Goal: Task Accomplishment & Management: Manage account settings

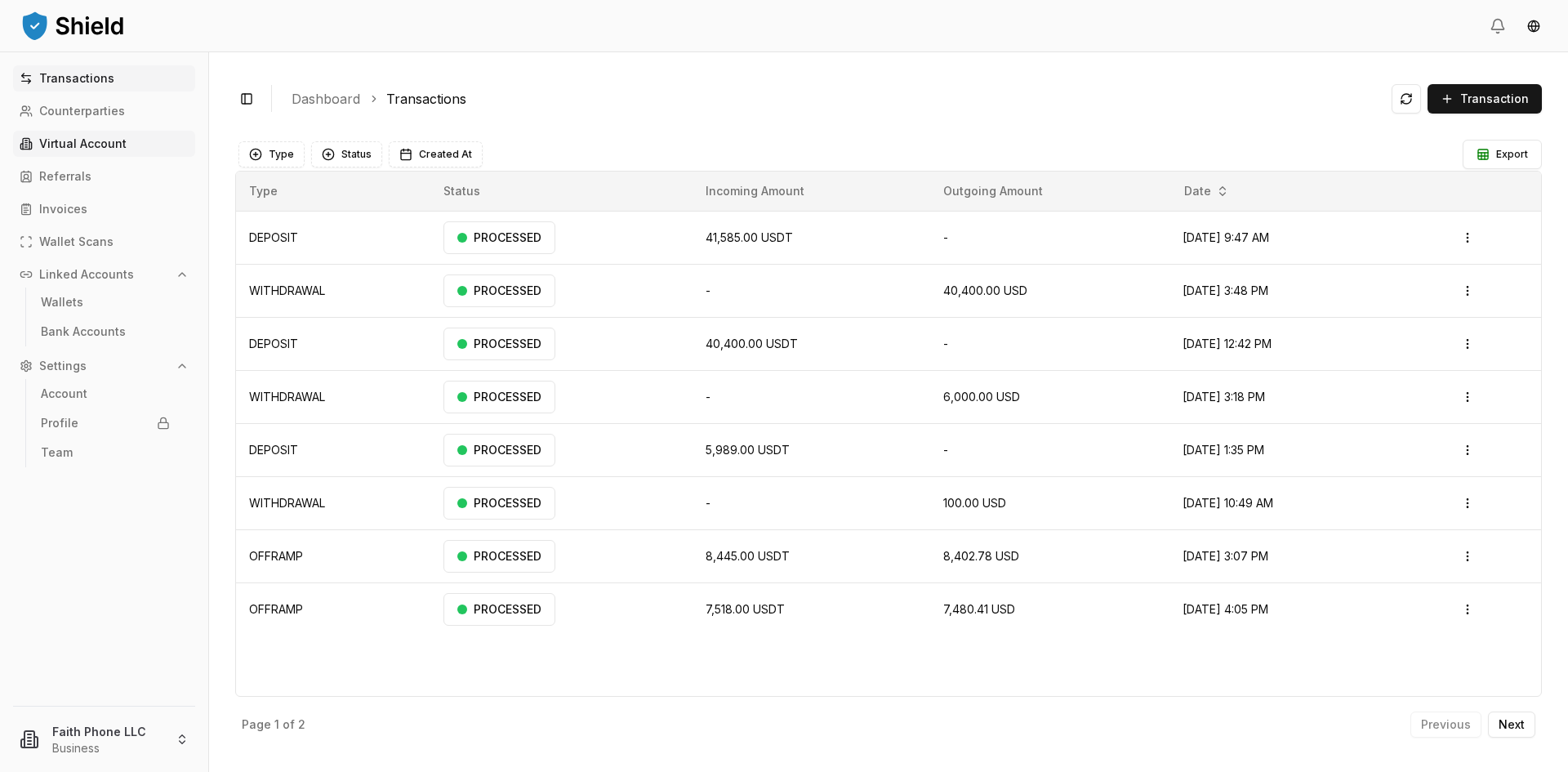
click at [80, 139] on p "Virtual Account" at bounding box center [83, 144] width 87 height 12
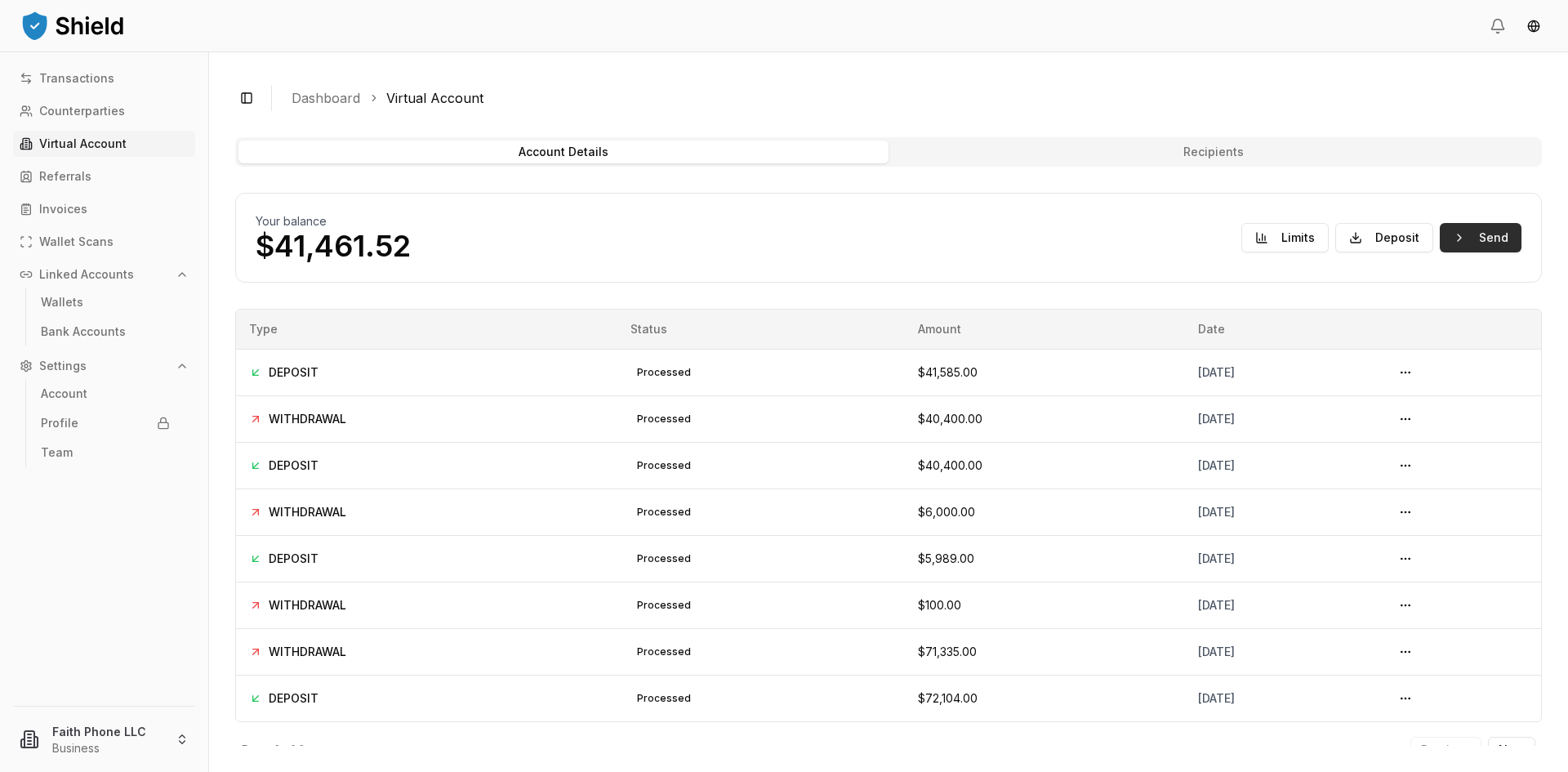
click at [1495, 242] on button "Send" at bounding box center [1480, 238] width 81 height 30
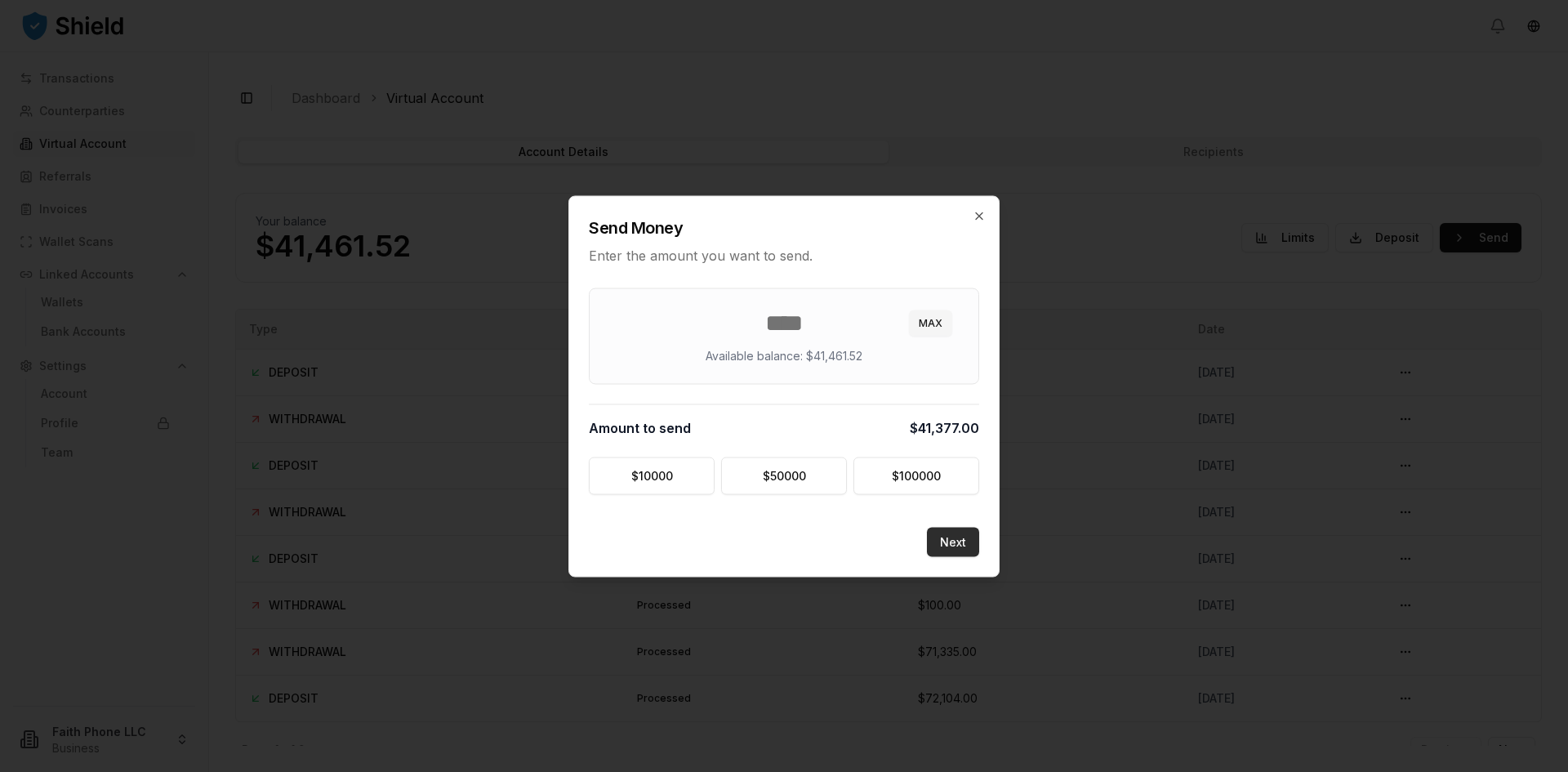
type input "*****"
click at [946, 545] on button "Next" at bounding box center [953, 542] width 52 height 30
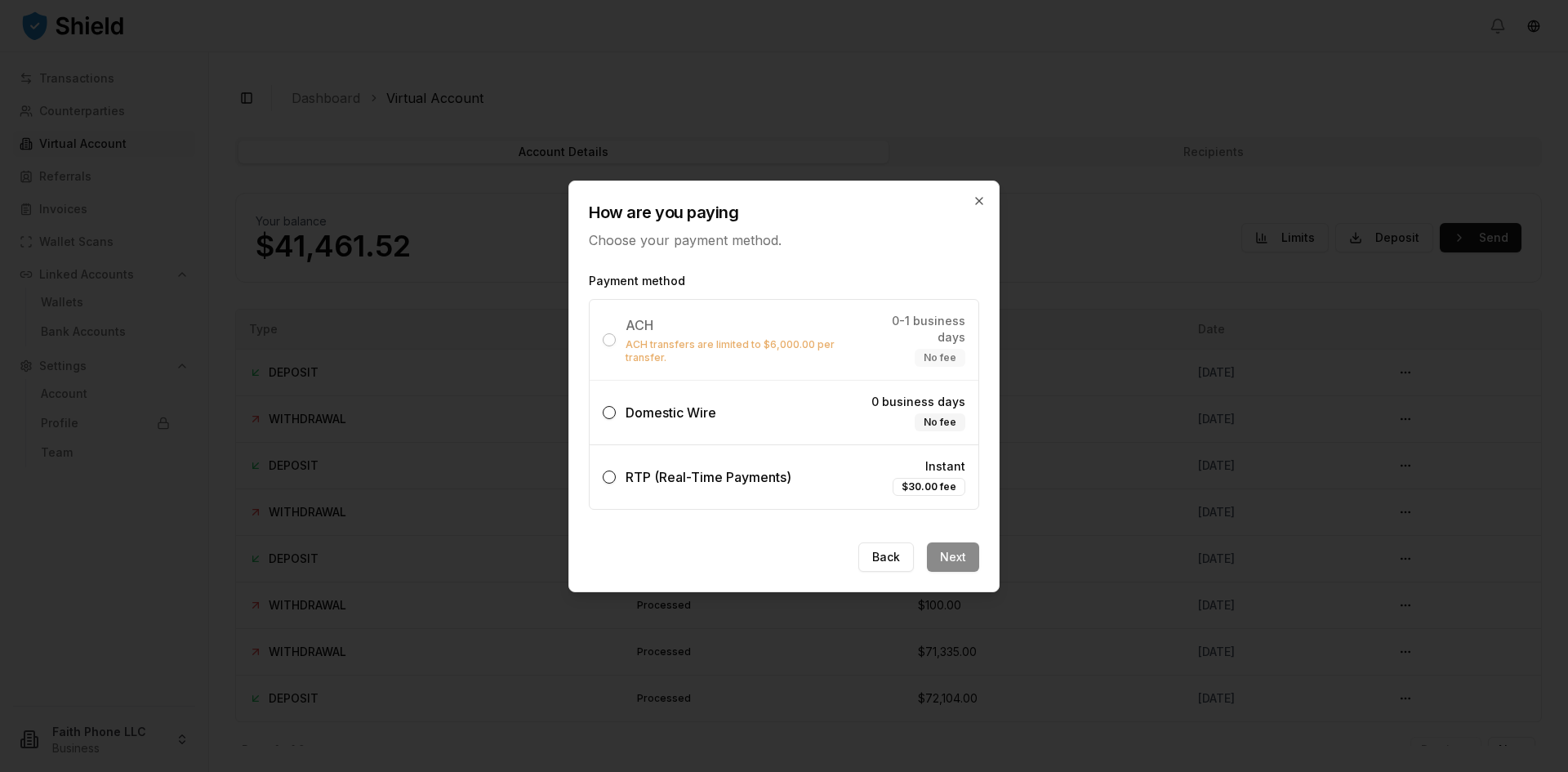
click at [604, 406] on button "Domestic Wire 0 business days No fee" at bounding box center [608, 412] width 13 height 13
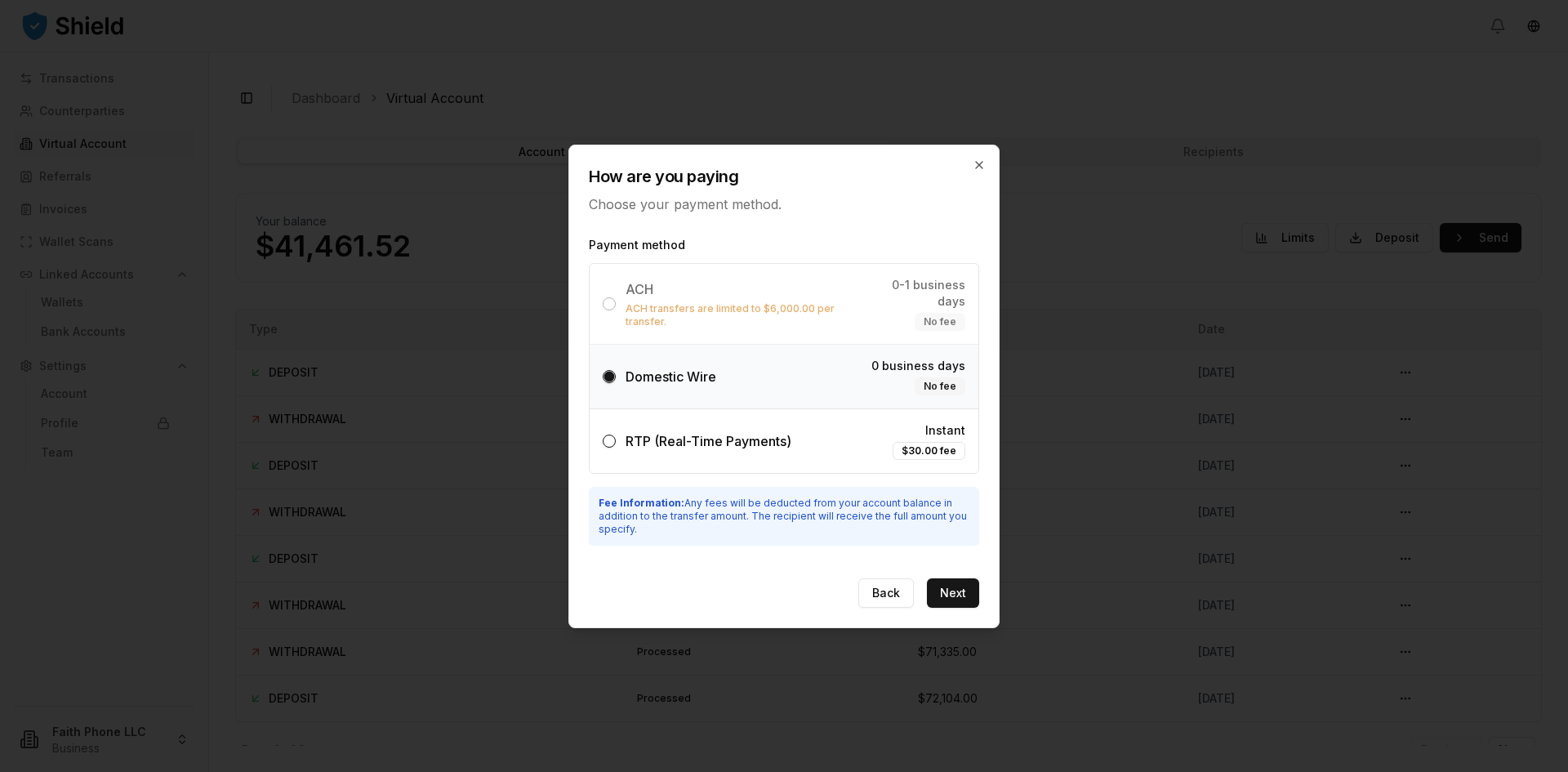
click at [608, 435] on button "RTP (Real-Time Payments) Instant $30.00 fee" at bounding box center [608, 441] width 13 height 13
click at [605, 372] on button "Domestic Wire 0 business days No fee" at bounding box center [608, 376] width 13 height 13
click at [946, 584] on button "Next" at bounding box center [953, 594] width 52 height 30
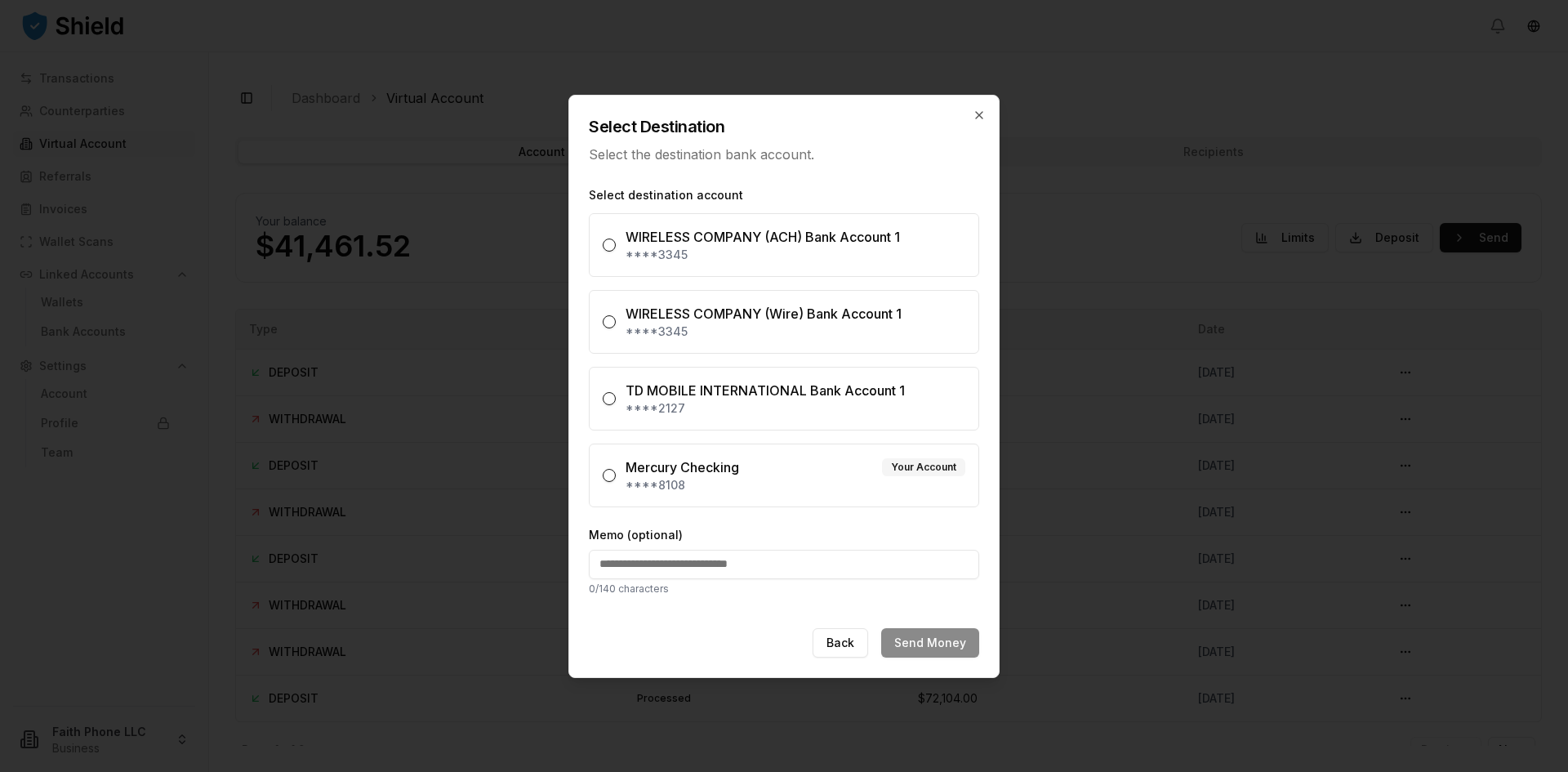
click at [610, 472] on button "Mercury Checking Your Account ****8108" at bounding box center [608, 475] width 13 height 13
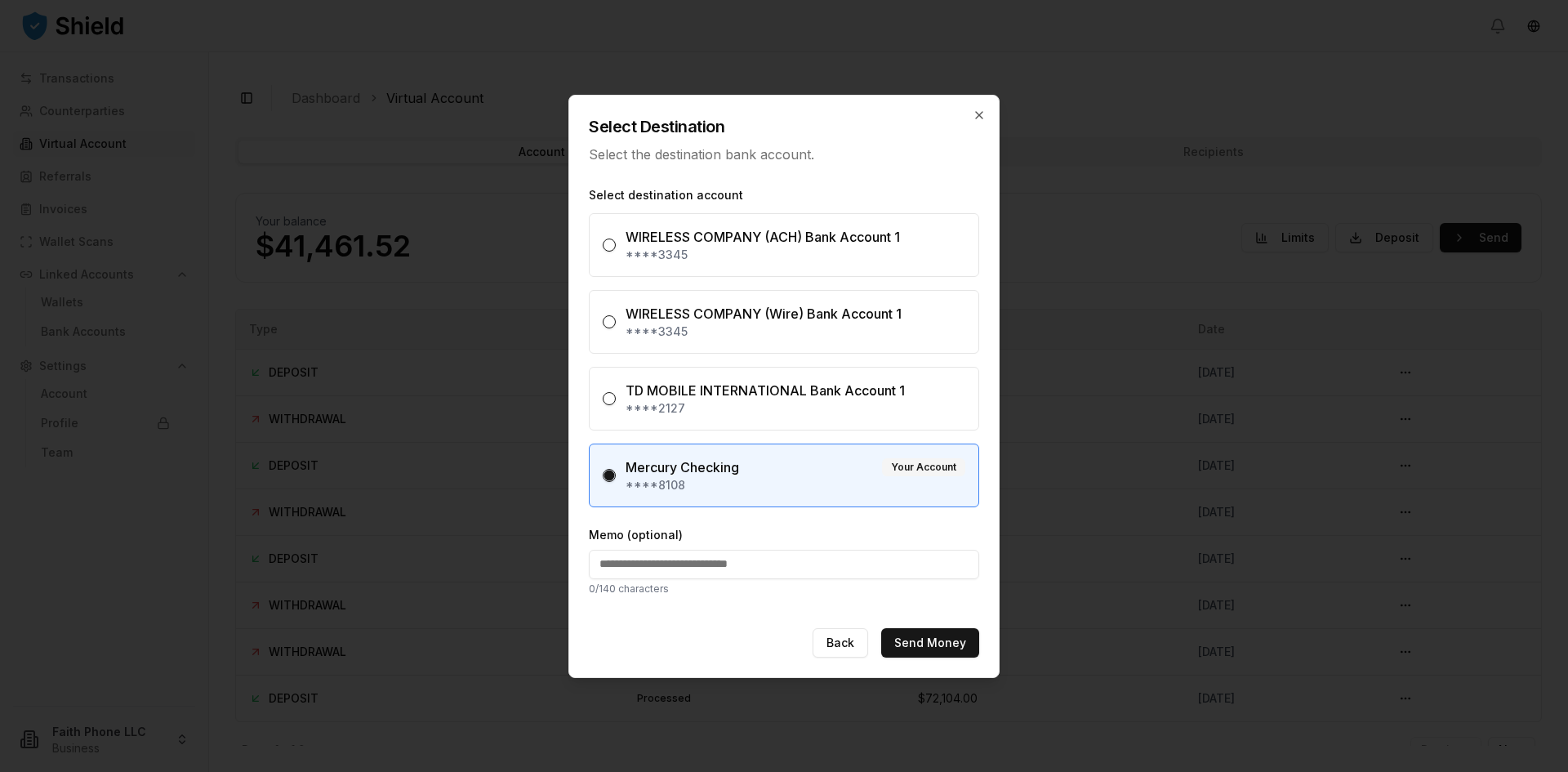
click at [763, 566] on input "Memo (optional)" at bounding box center [784, 565] width 390 height 30
type input "*"
click at [923, 639] on button "Send Money" at bounding box center [930, 643] width 98 height 30
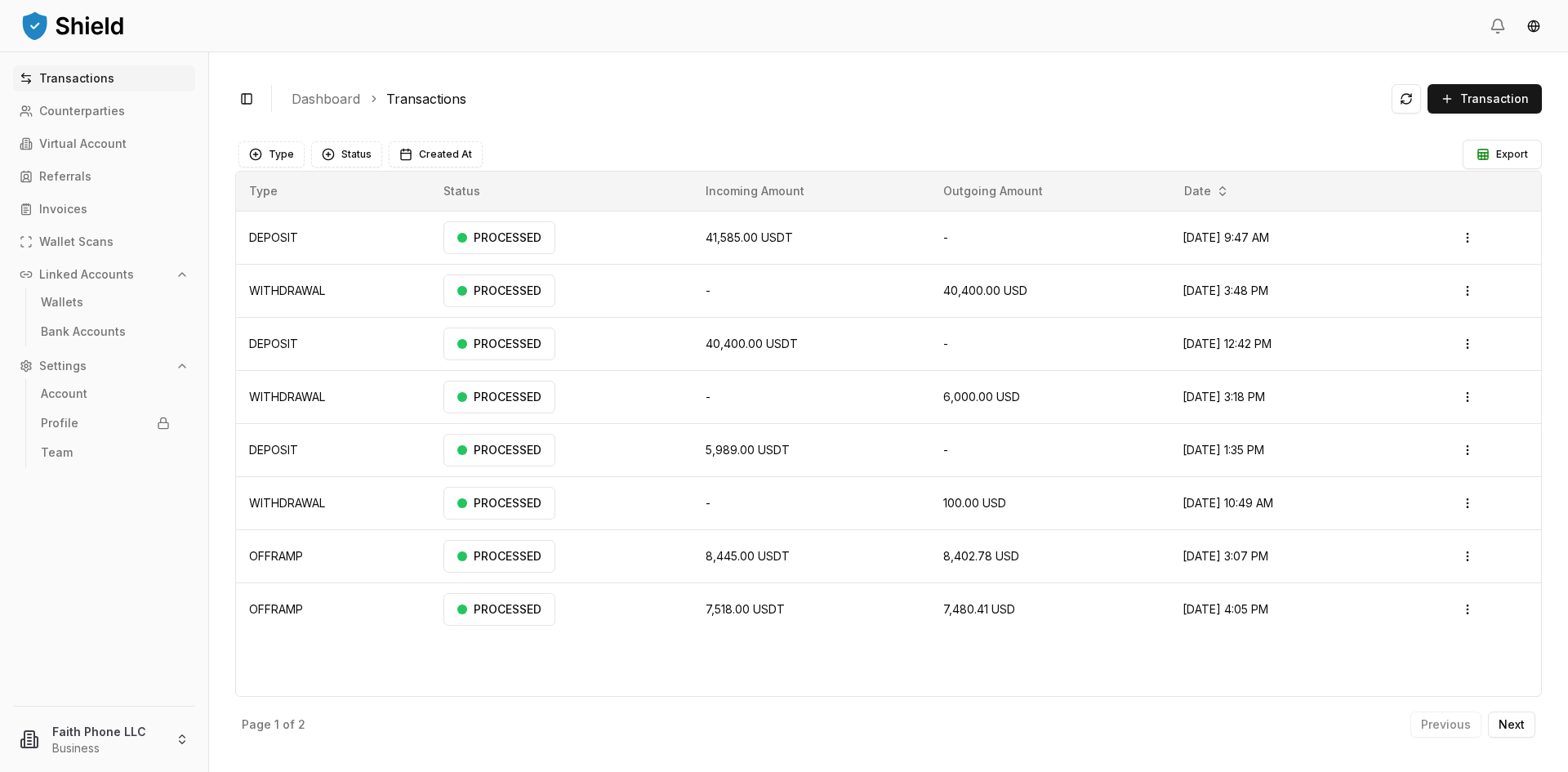
click at [82, 142] on p "Virtual Account" at bounding box center [83, 144] width 87 height 12
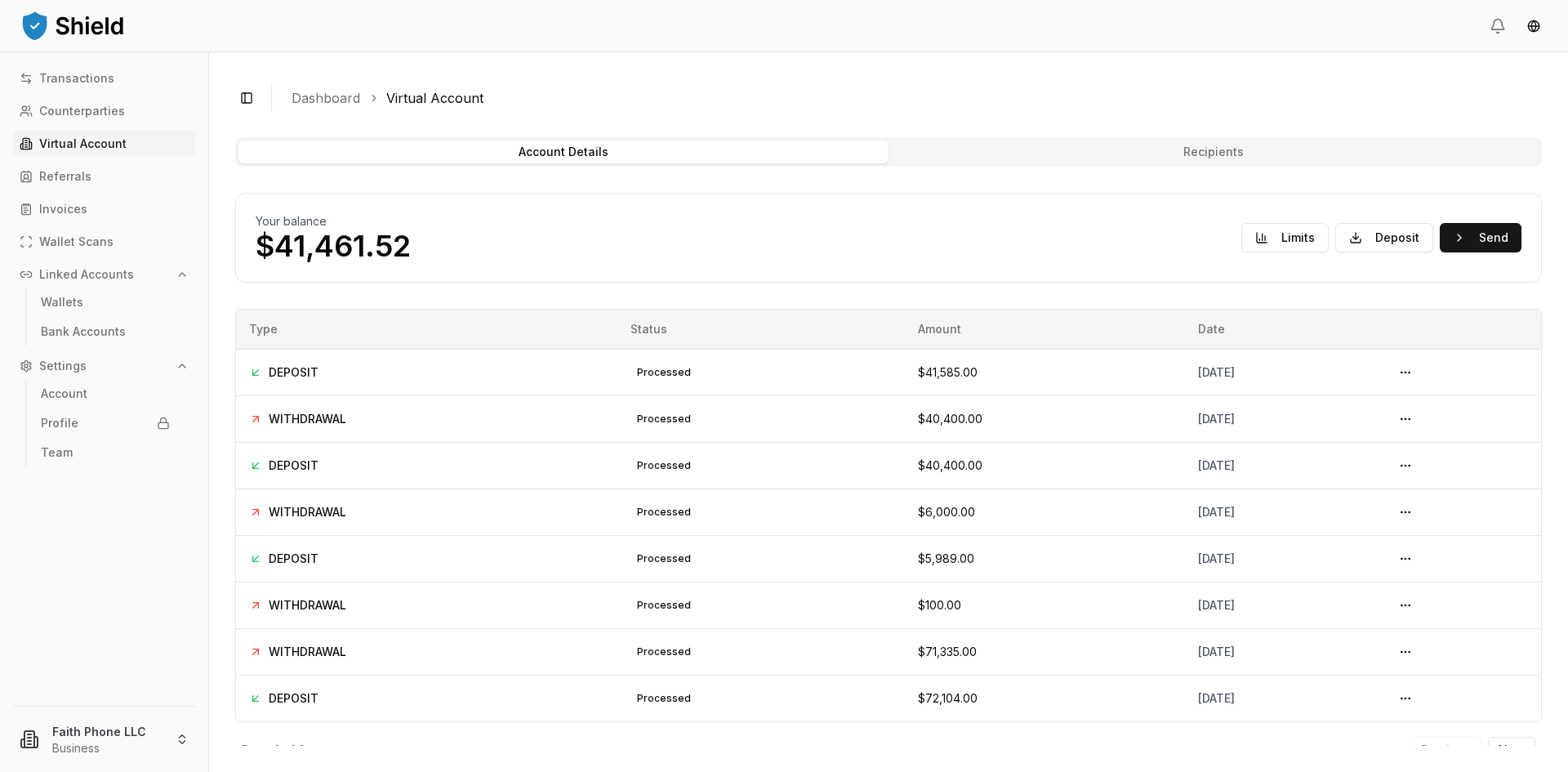
click at [1477, 235] on button "Send" at bounding box center [1480, 238] width 81 height 30
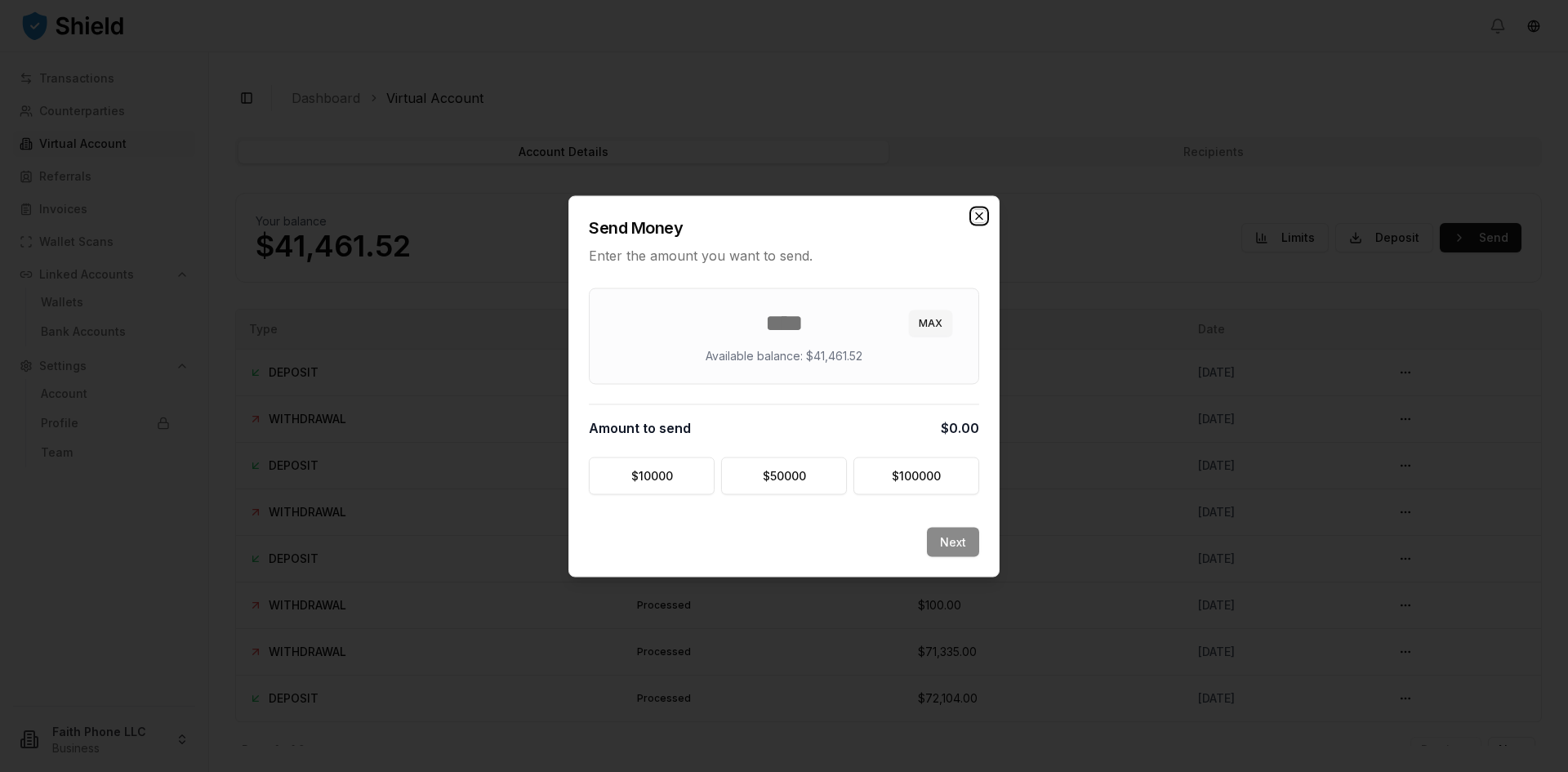
drag, startPoint x: 0, startPoint y: 0, endPoint x: 979, endPoint y: 216, distance: 1002.5
click at [979, 216] on icon "button" at bounding box center [979, 215] width 13 height 13
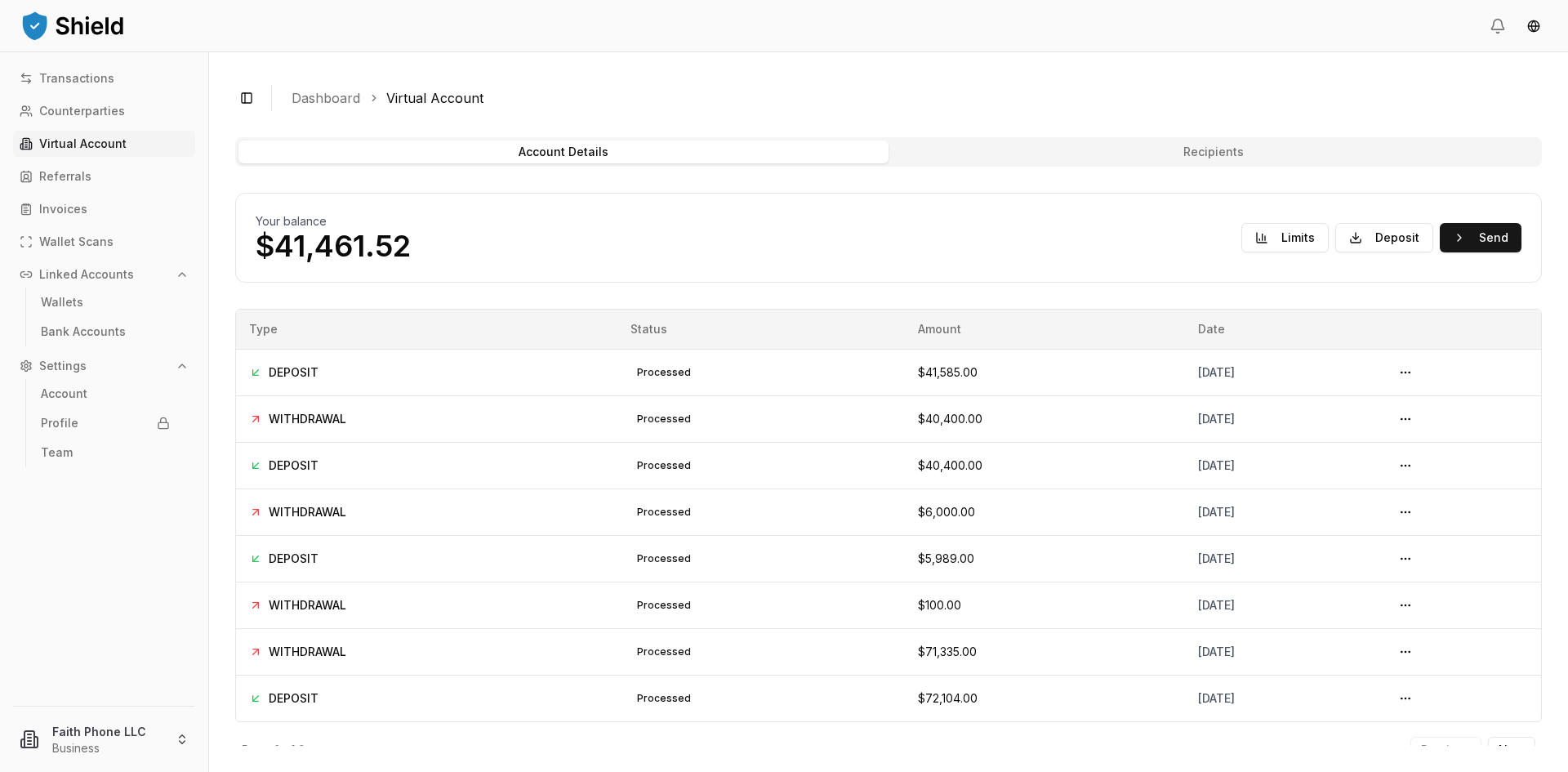
click at [64, 296] on p "Wallets" at bounding box center [61, 302] width 43 height 12
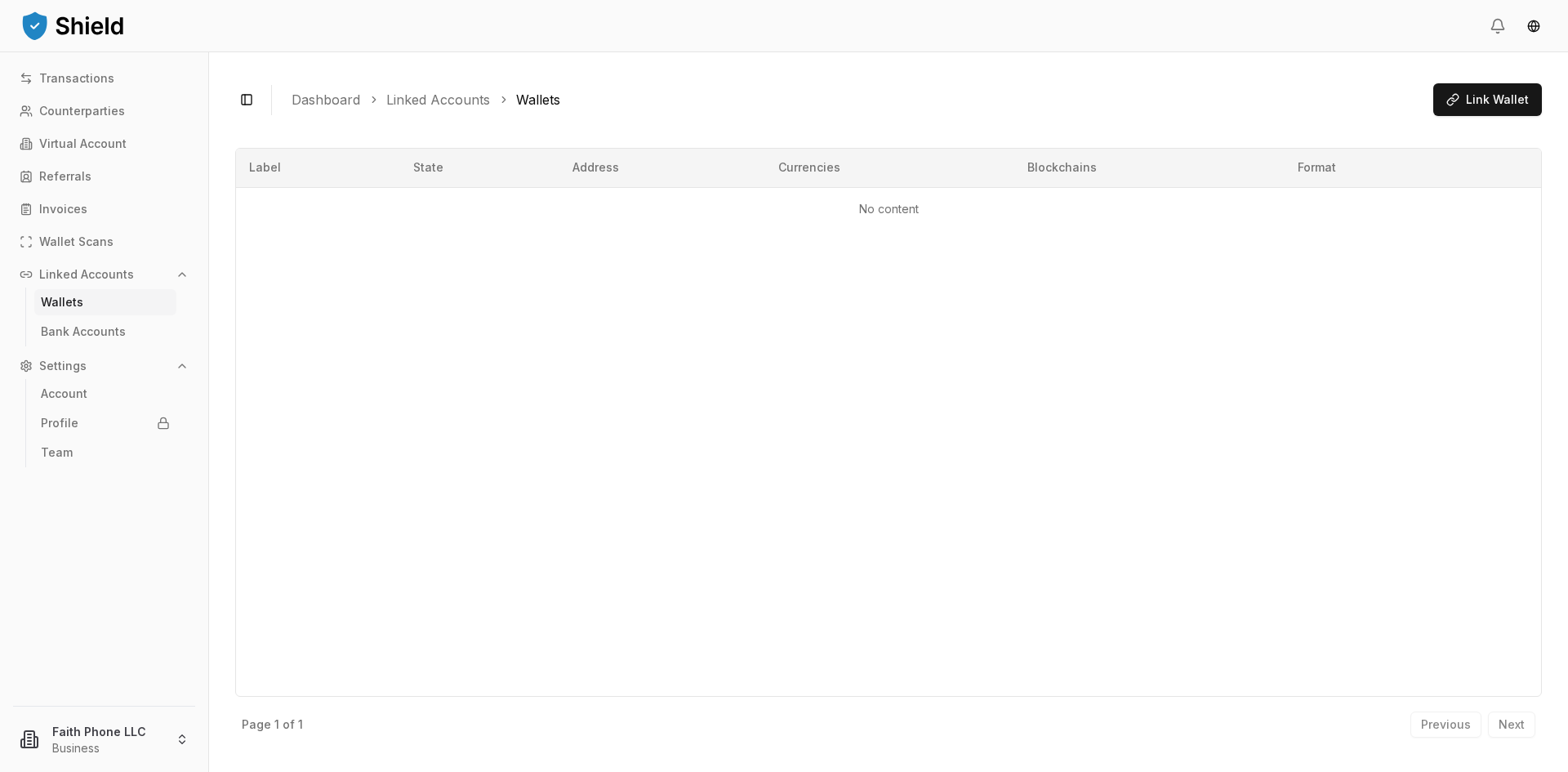
click at [62, 298] on p "Wallets" at bounding box center [61, 302] width 43 height 12
click at [81, 329] on p "Bank Accounts" at bounding box center [83, 332] width 85 height 12
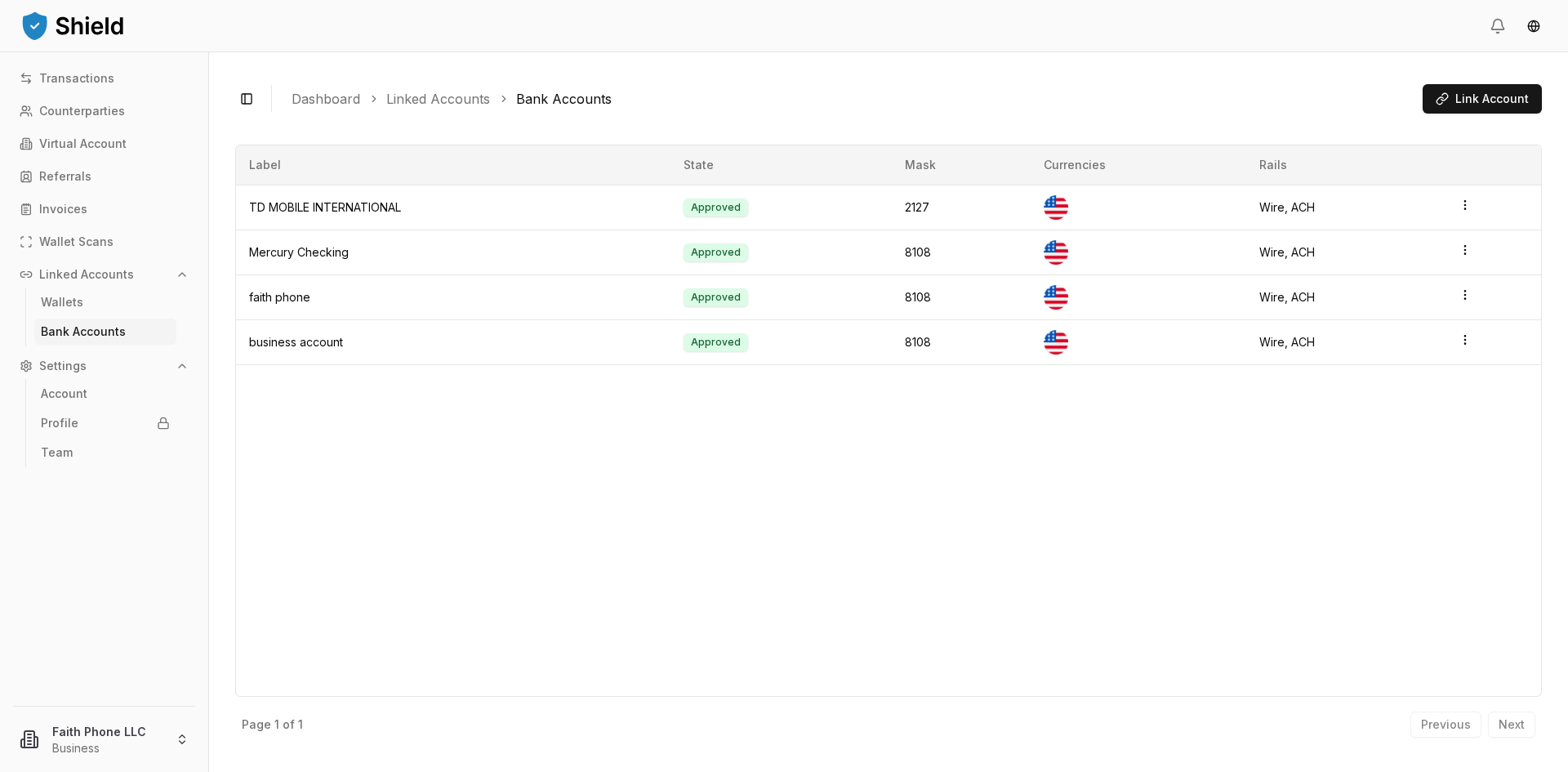
click at [76, 301] on p "Wallets" at bounding box center [61, 302] width 43 height 12
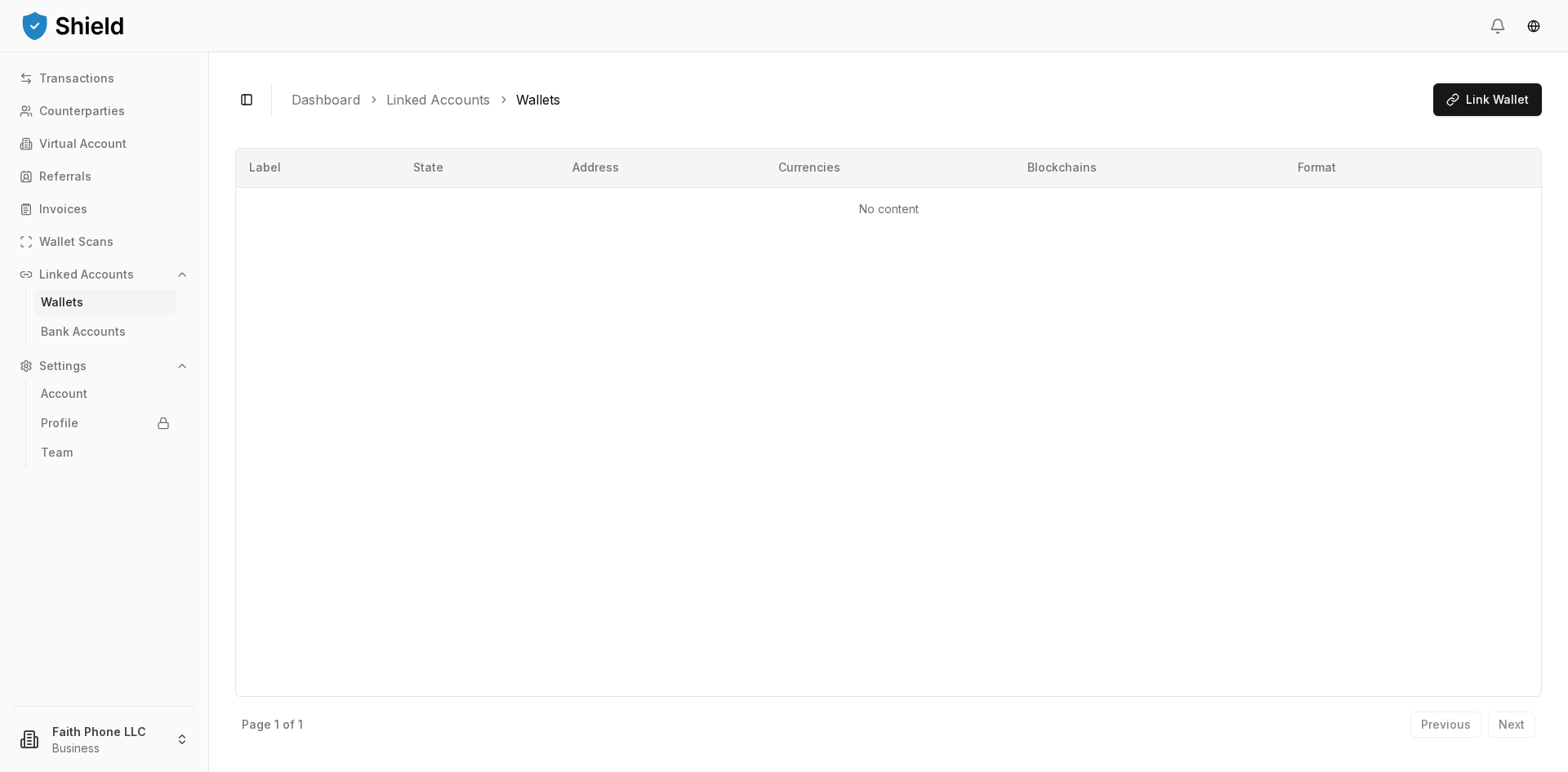
click at [1482, 96] on span "Link Wallet" at bounding box center [1497, 99] width 62 height 16
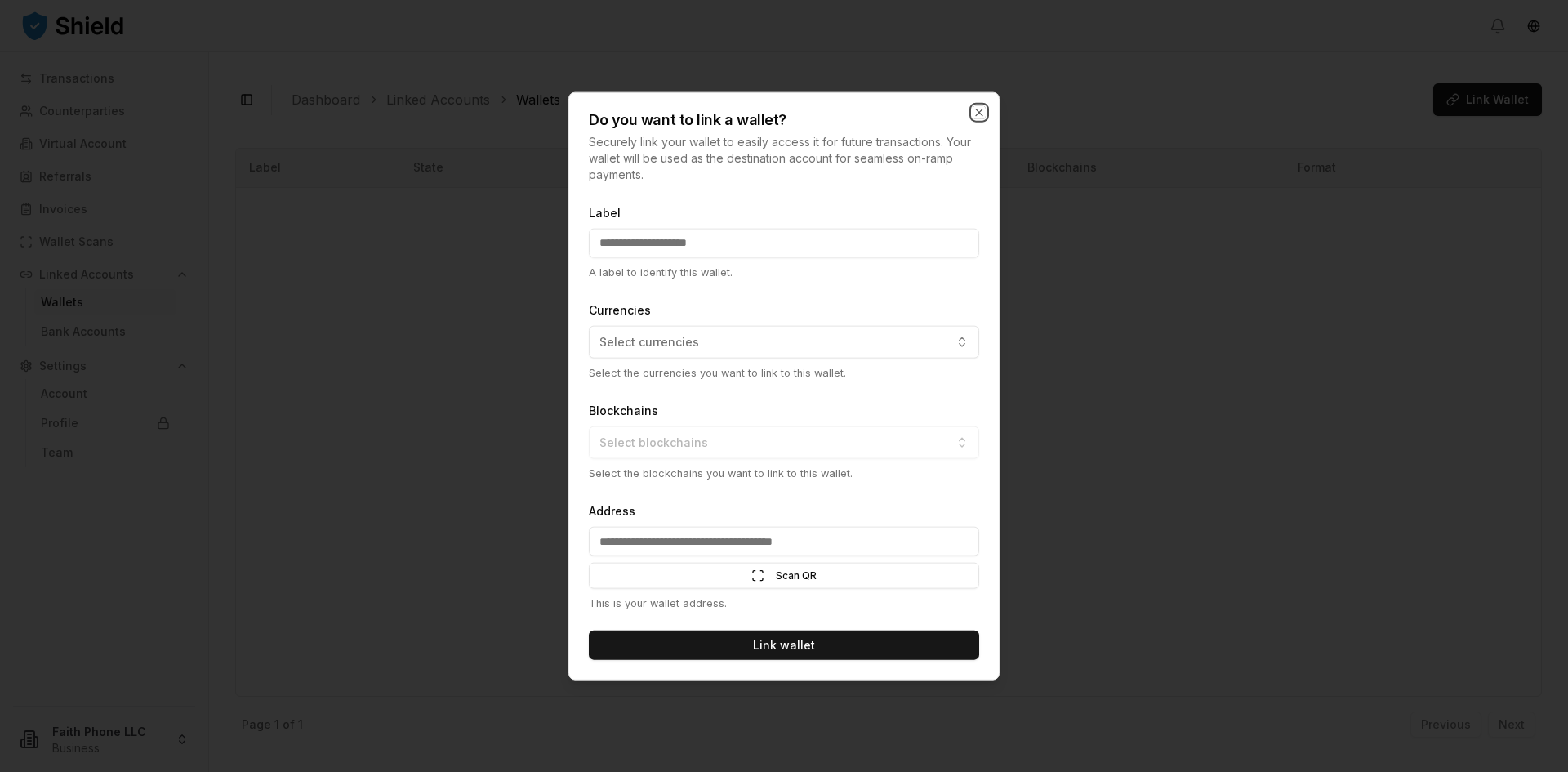
click at [979, 112] on div "Do you want to link a wallet? Securely link your wallet to easily access it for…" at bounding box center [784, 386] width 431 height 589
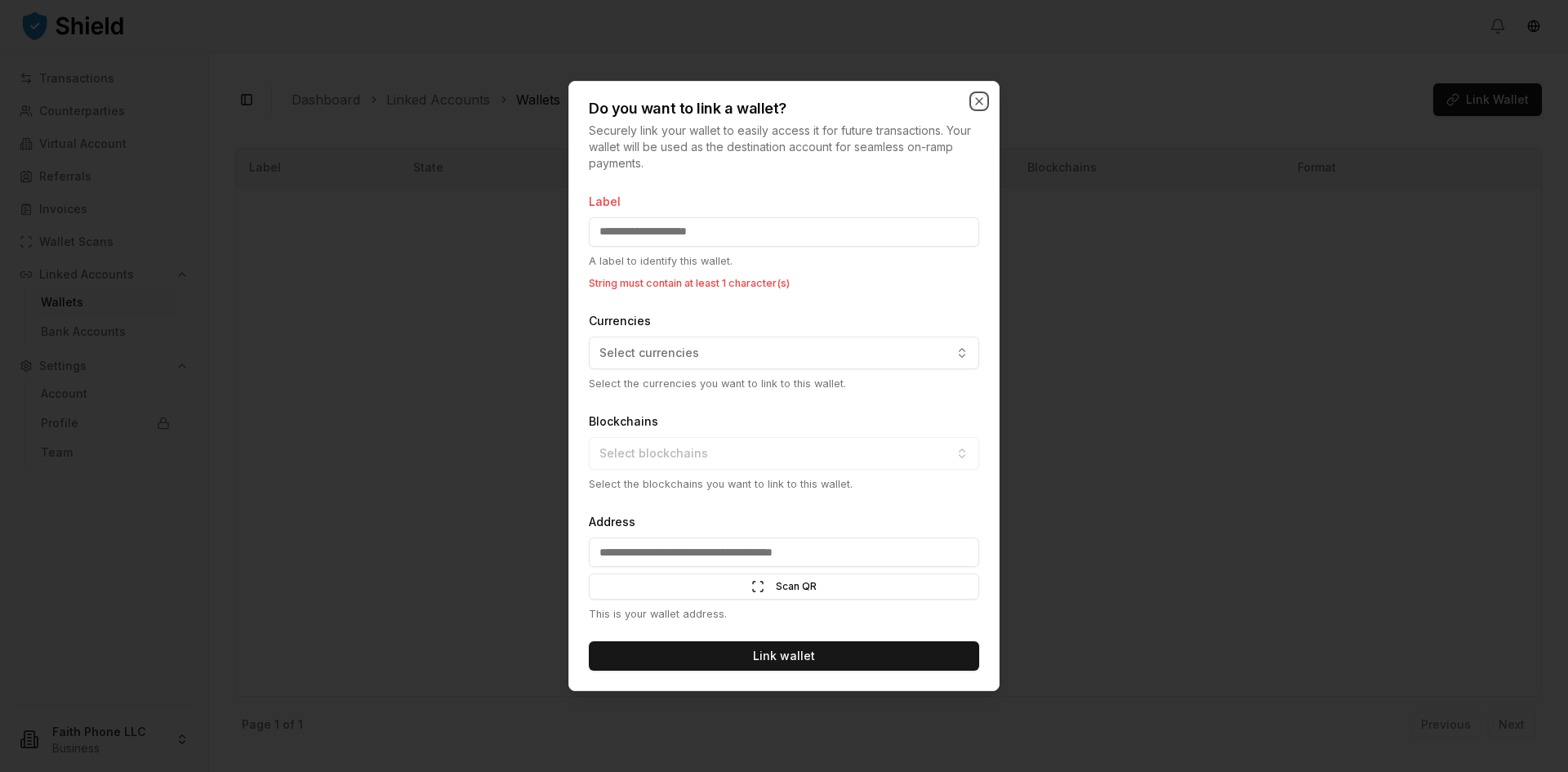
click at [979, 99] on icon "button" at bounding box center [979, 101] width 13 height 13
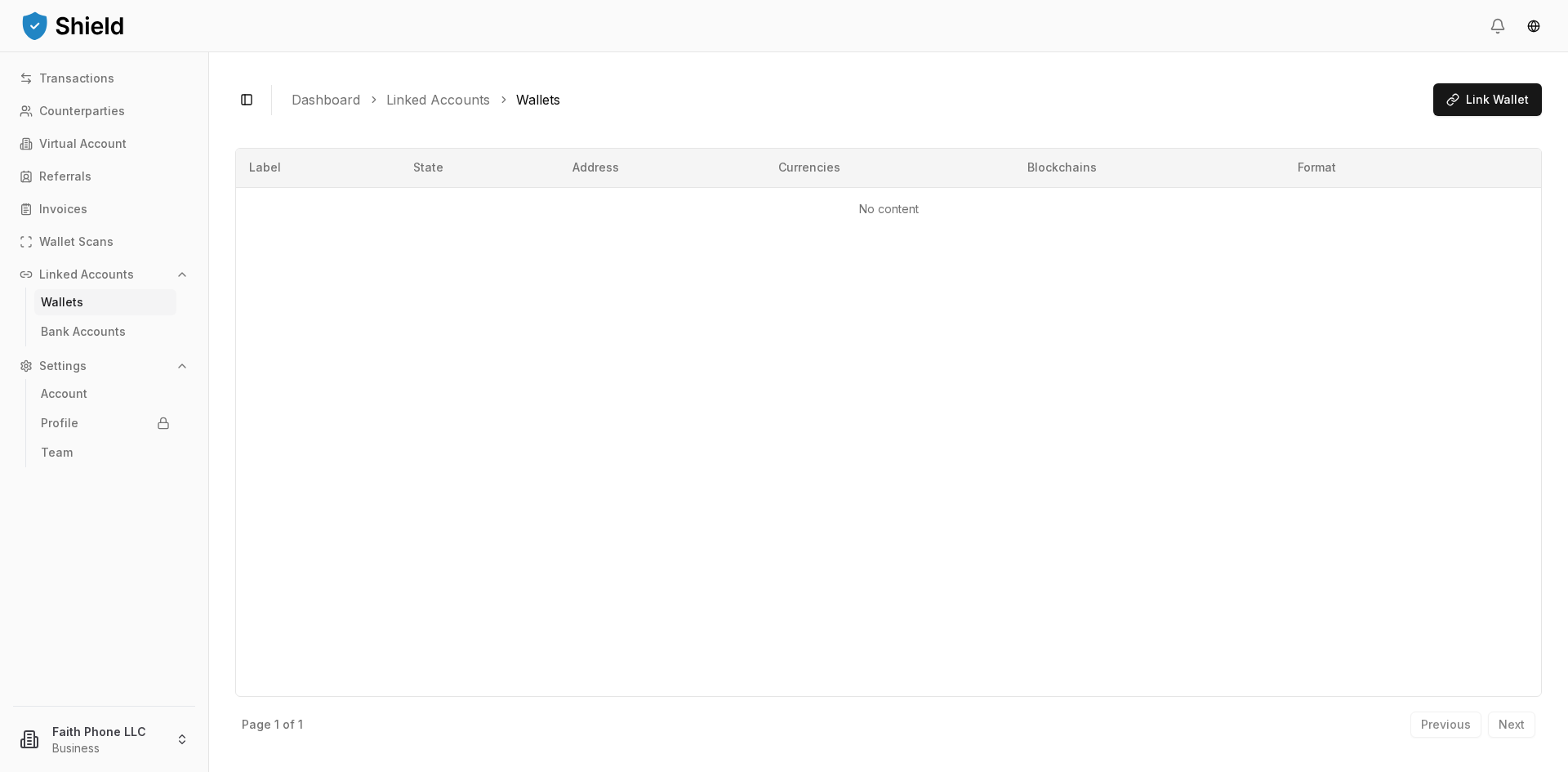
click at [75, 391] on p "Account" at bounding box center [63, 394] width 47 height 12
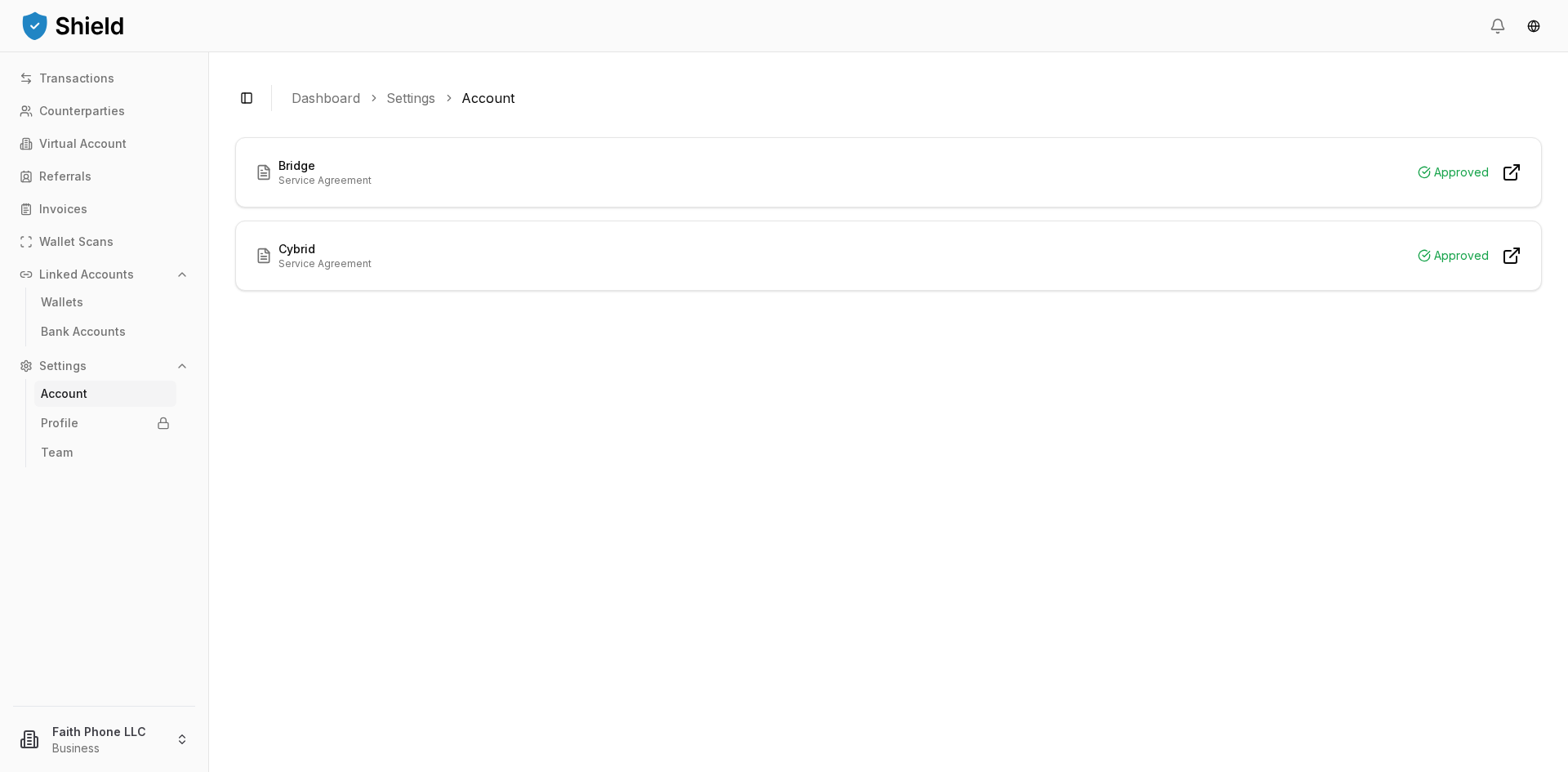
click at [80, 419] on link "Profile" at bounding box center [105, 423] width 142 height 26
click at [64, 423] on p "Profile" at bounding box center [59, 423] width 38 height 12
click at [81, 77] on p "Transactions" at bounding box center [77, 78] width 75 height 12
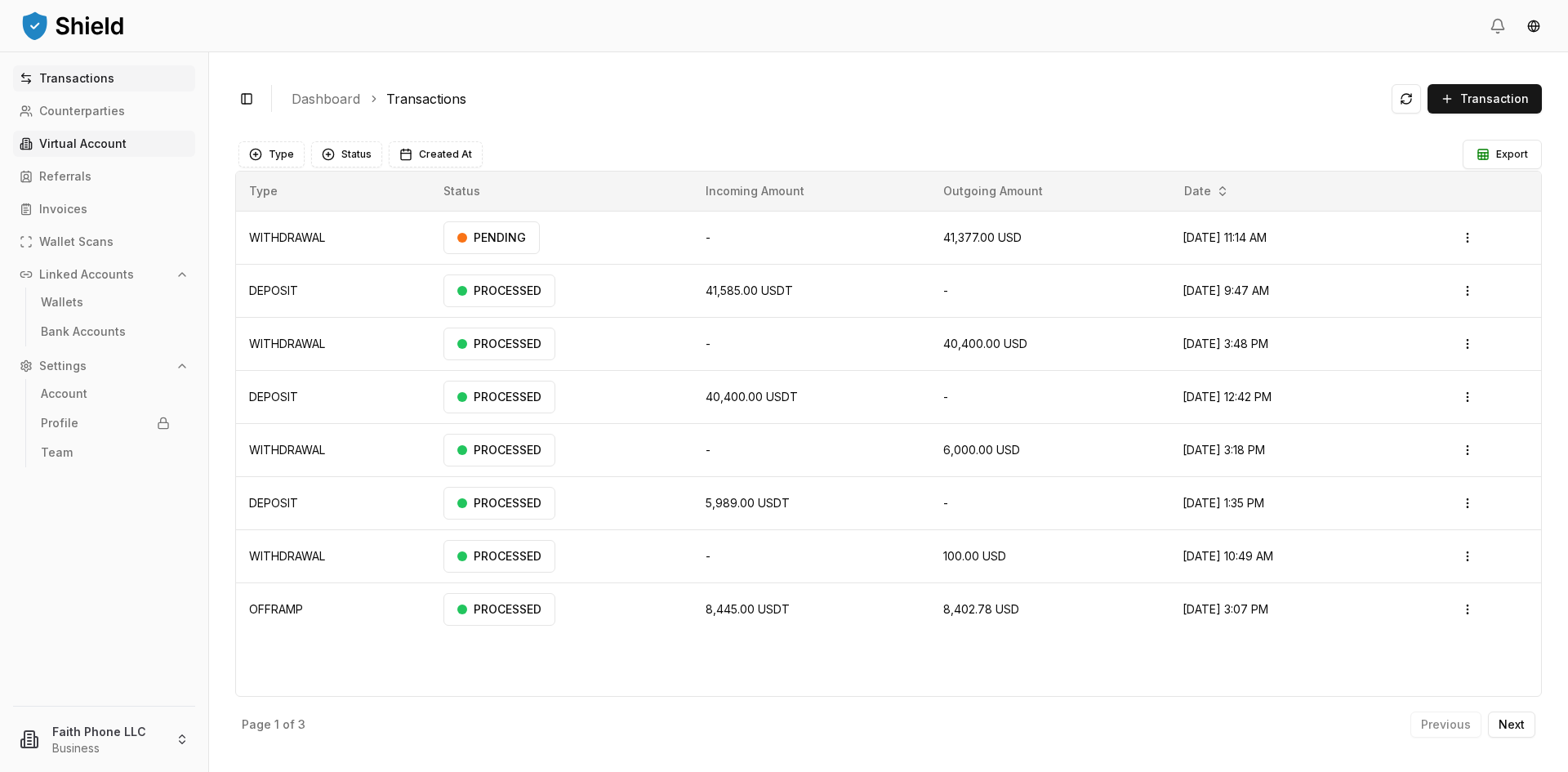
drag, startPoint x: 979, startPoint y: 216, endPoint x: 93, endPoint y: 141, distance: 889.2
click at [93, 141] on p "Virtual Account" at bounding box center [83, 144] width 87 height 12
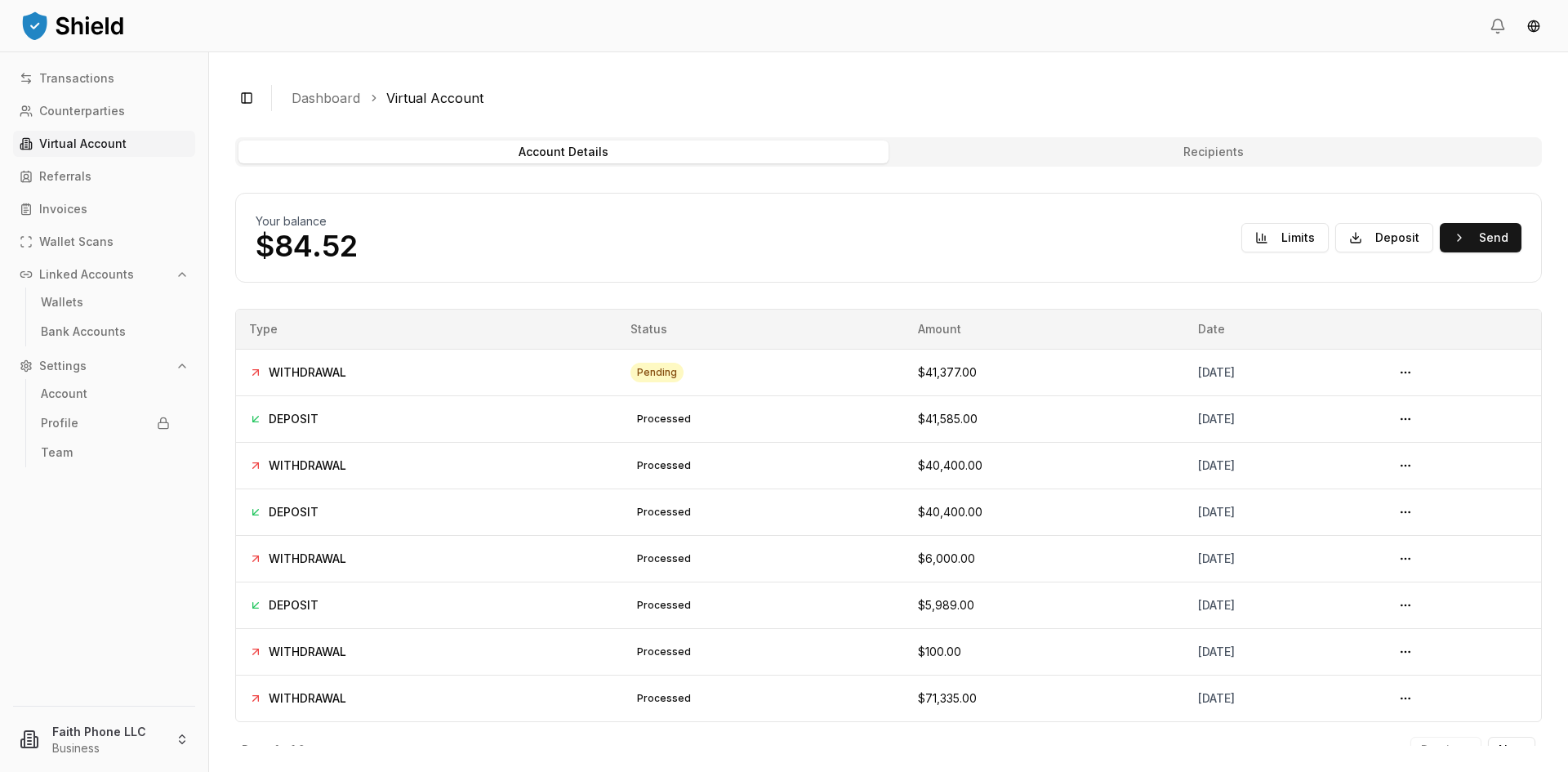
click at [72, 238] on p "Wallet Scans" at bounding box center [76, 242] width 74 height 12
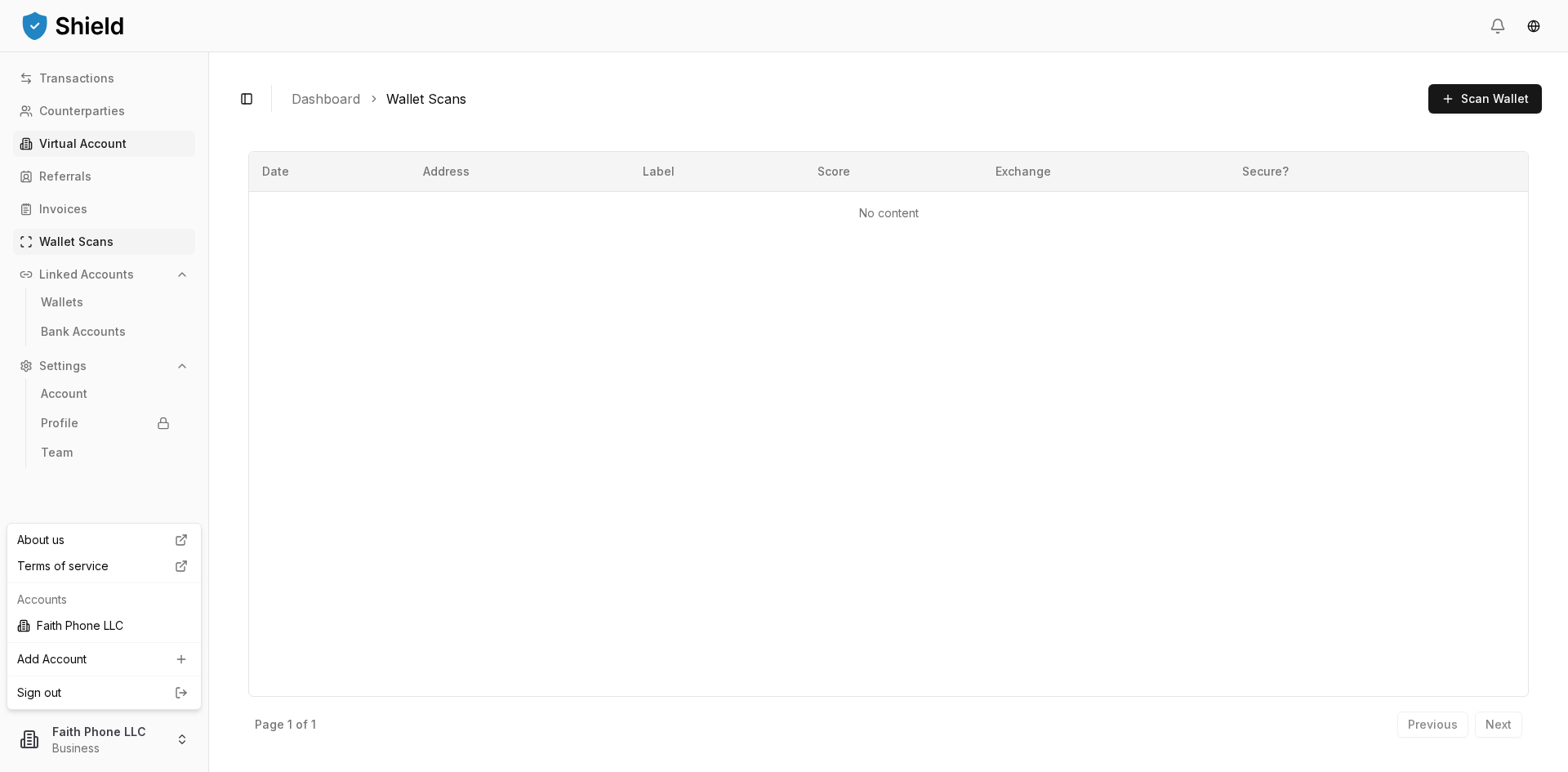
click at [131, 735] on html "Transactions Counterparties Virtual Account Referrals Invoices Wallet Scans Lin…" at bounding box center [784, 386] width 1568 height 772
click at [82, 81] on p "Transactions" at bounding box center [77, 78] width 75 height 12
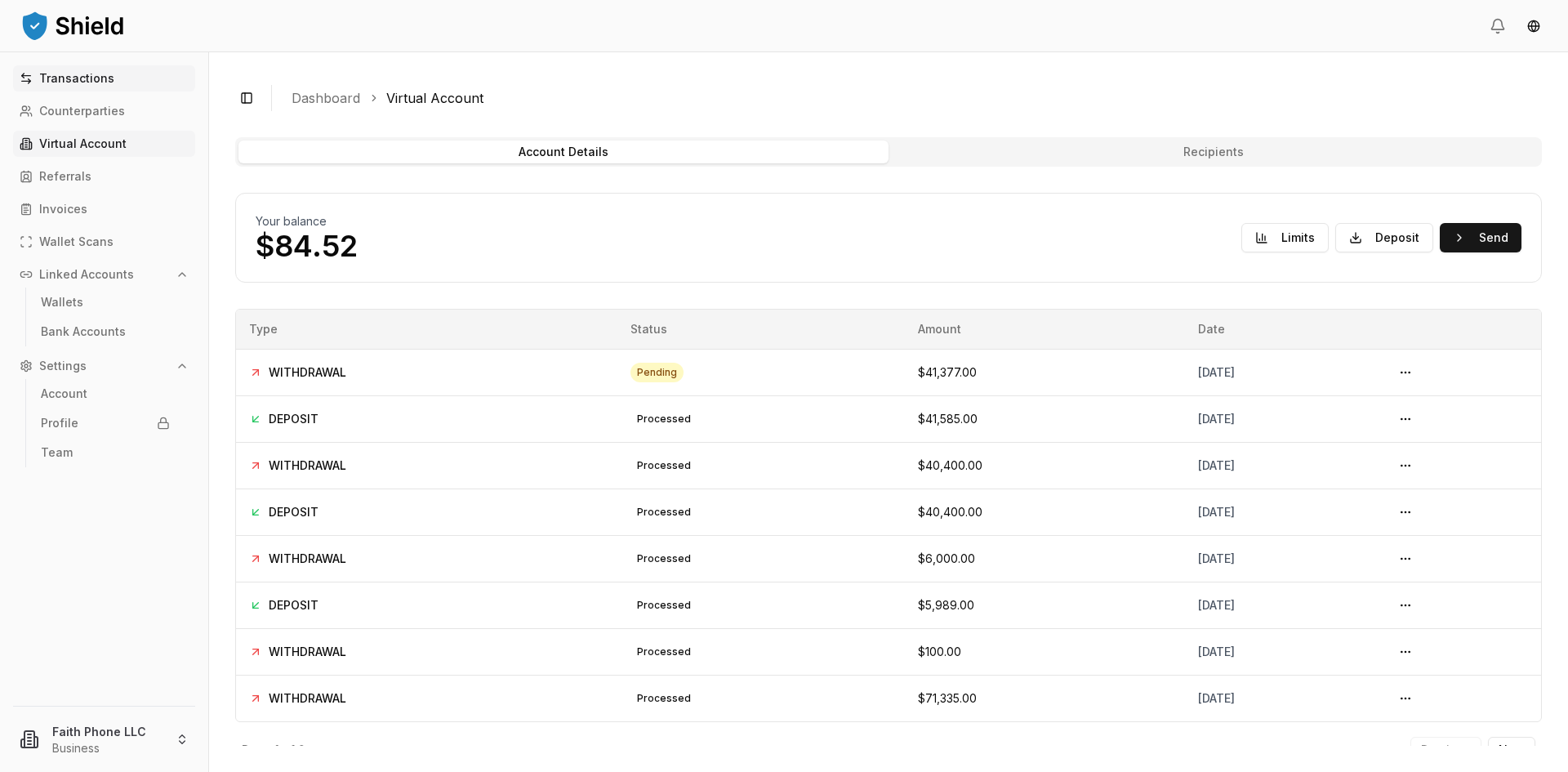
click at [91, 81] on p "Transactions" at bounding box center [77, 78] width 75 height 12
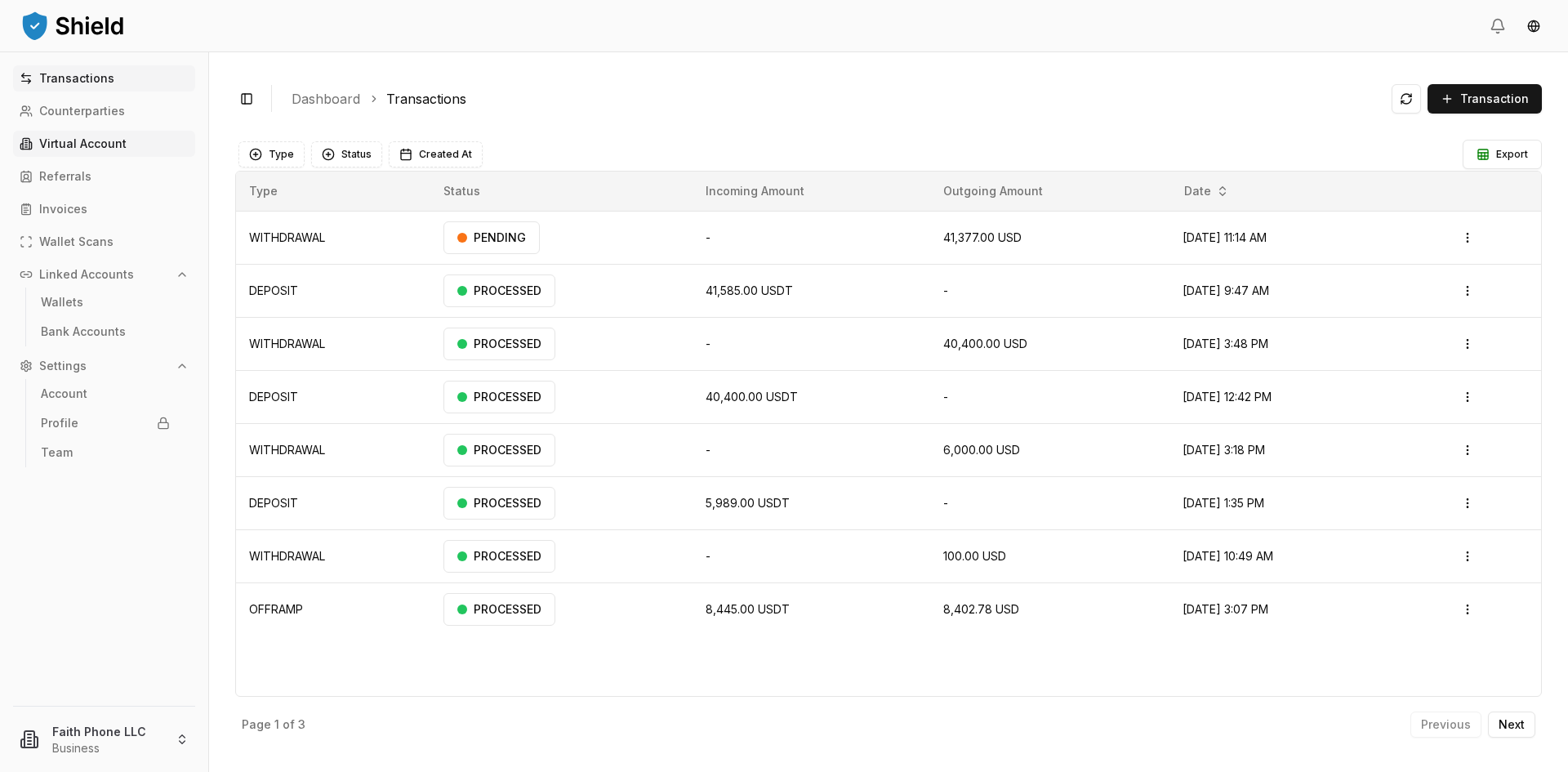
click at [76, 138] on p "Virtual Account" at bounding box center [83, 144] width 87 height 12
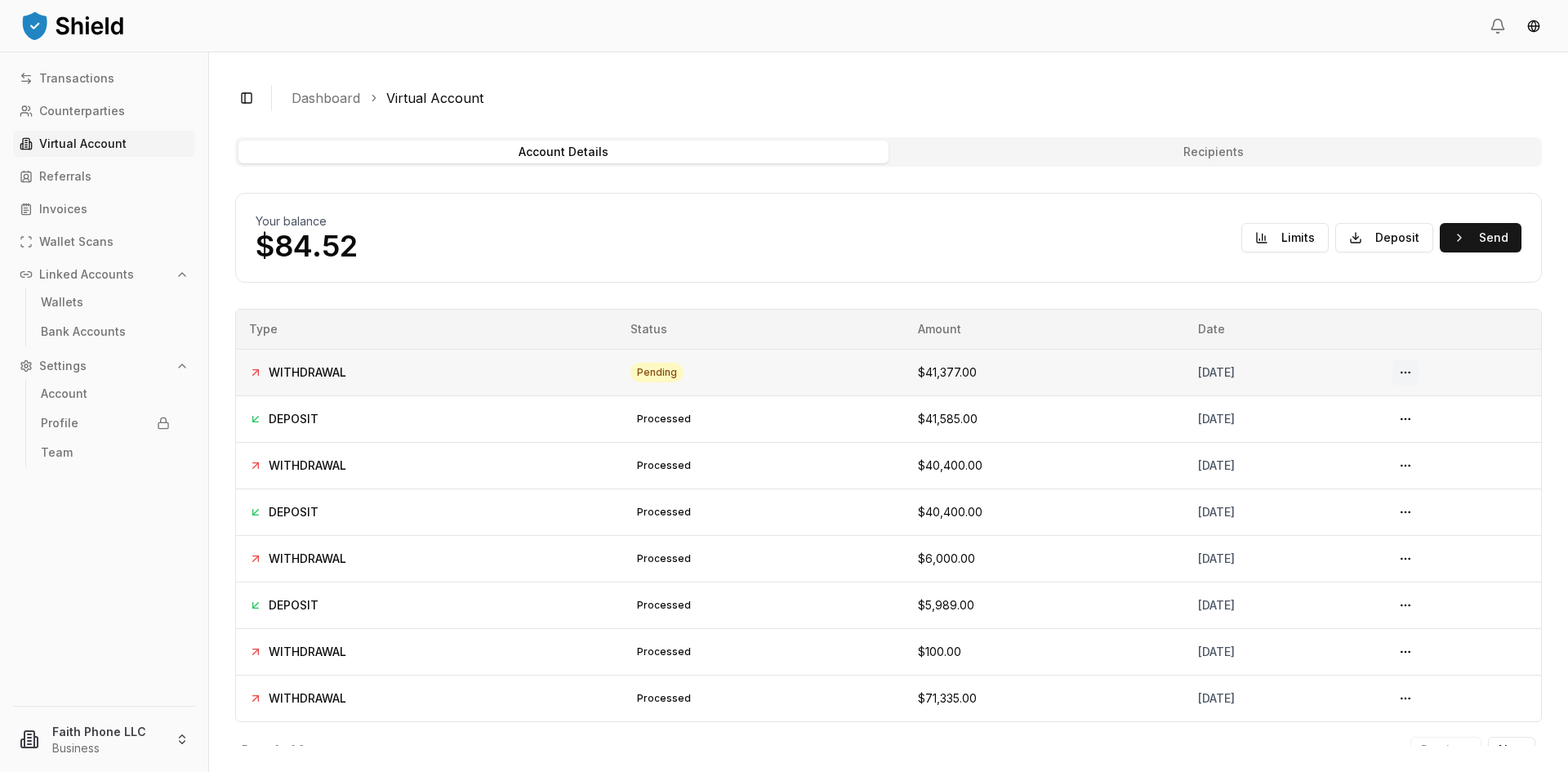
click at [1407, 379] on button at bounding box center [1406, 373] width 26 height 26
click at [1406, 368] on button at bounding box center [1406, 373] width 26 height 26
click at [1418, 370] on button at bounding box center [1406, 373] width 26 height 26
click at [1415, 370] on button at bounding box center [1406, 373] width 26 height 26
click at [1418, 415] on button at bounding box center [1406, 419] width 26 height 26
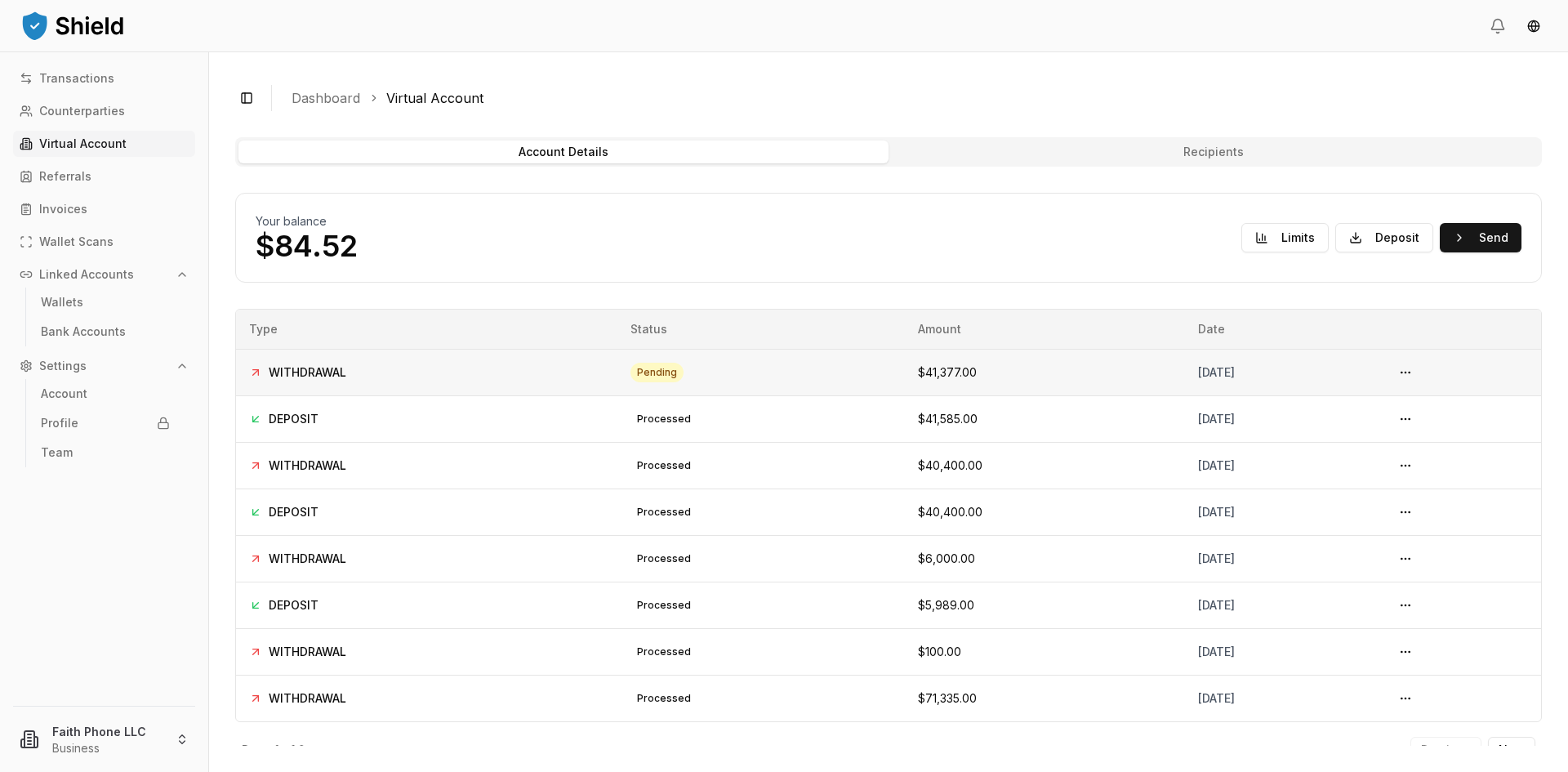
click at [337, 373] on span "WITHDRAWAL" at bounding box center [307, 373] width 77 height 16
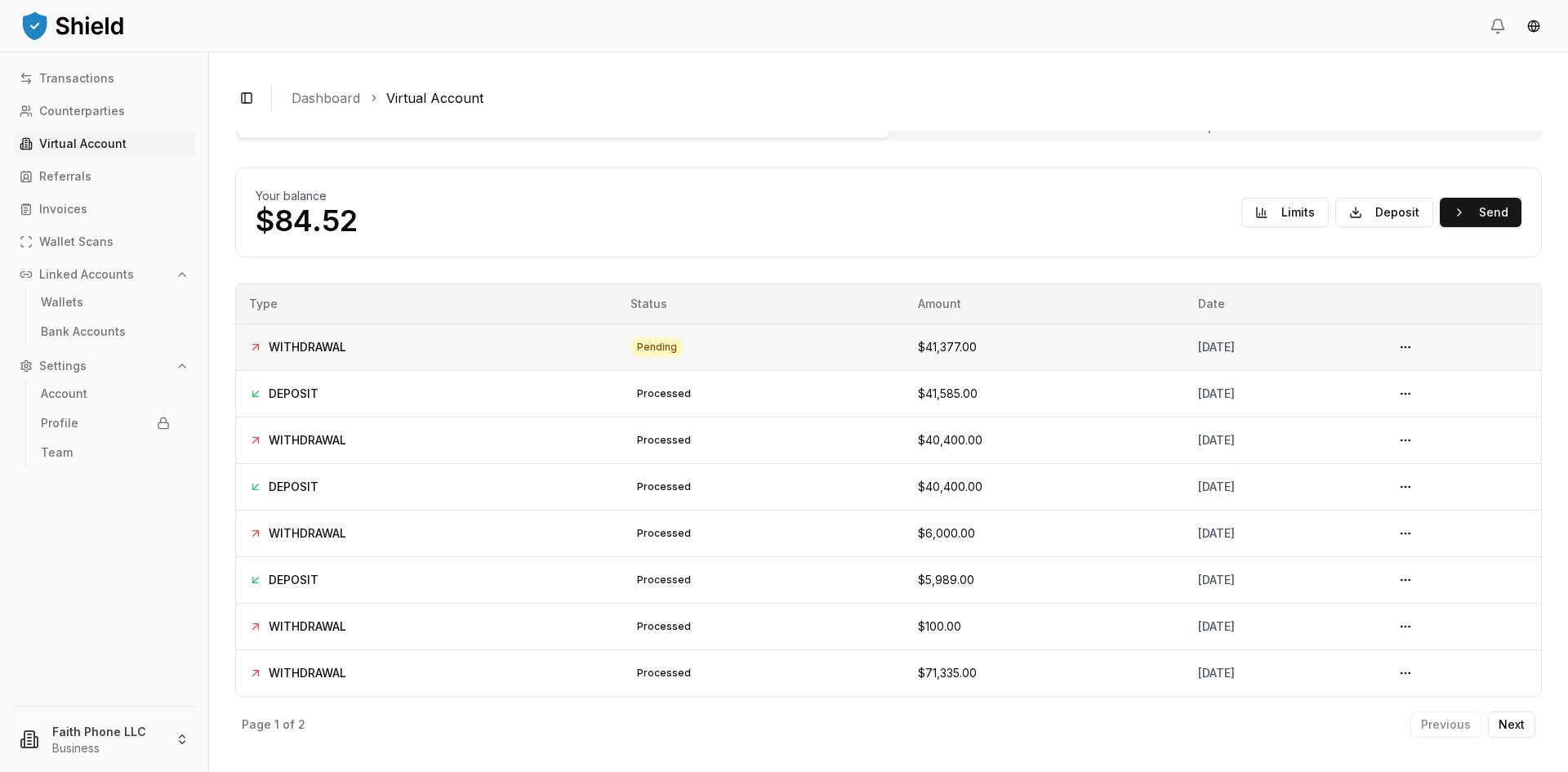
click at [322, 352] on span "WITHDRAWAL" at bounding box center [307, 347] width 77 height 16
drag, startPoint x: 264, startPoint y: 349, endPoint x: 1253, endPoint y: 353, distance: 989.0
click at [1253, 353] on tr "WITHDRAWAL pending $41,377.00 September 11, 2025" at bounding box center [888, 346] width 1305 height 47
click at [1198, 351] on div "[DATE]" at bounding box center [1282, 347] width 168 height 16
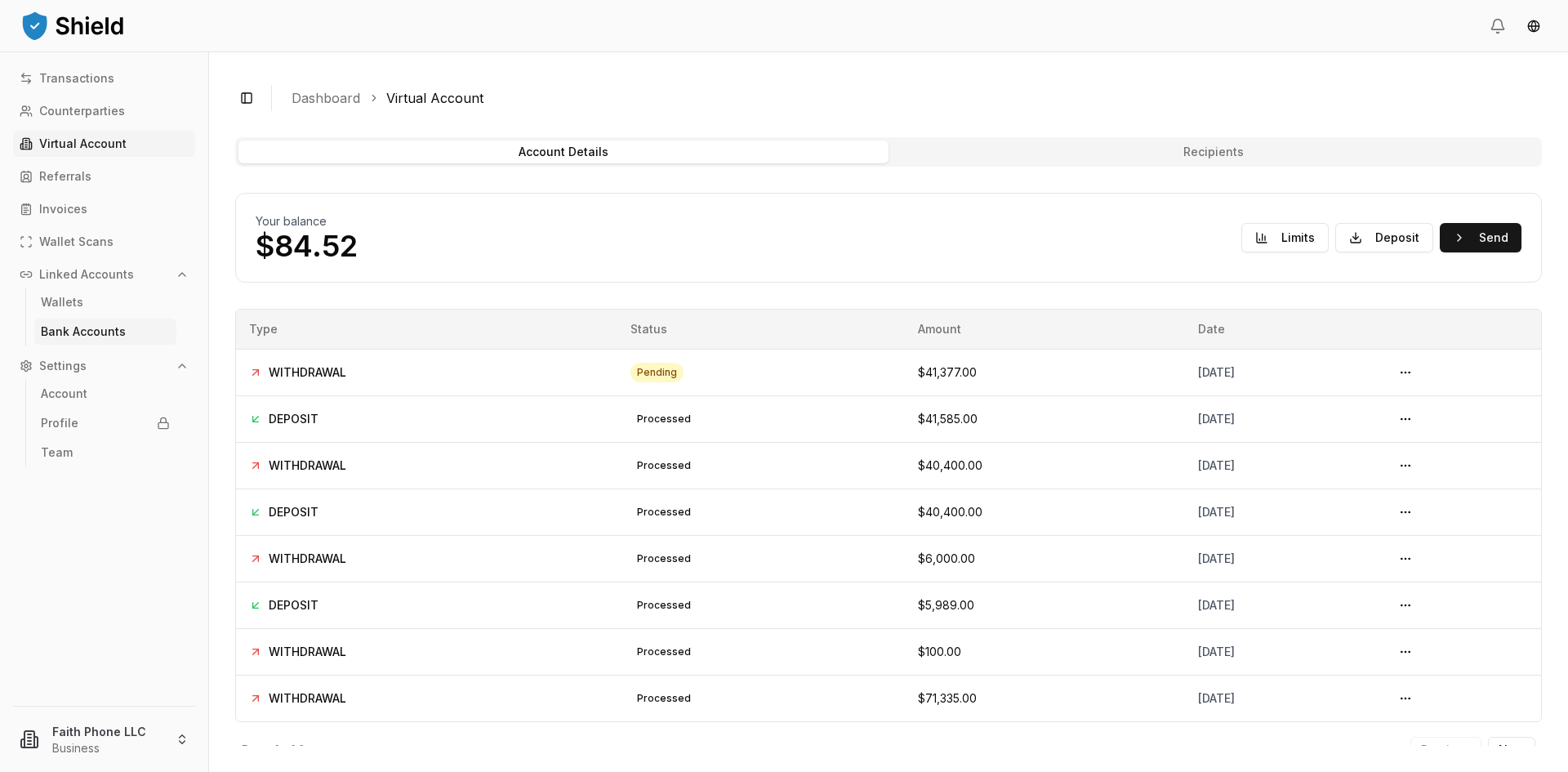
click at [95, 337] on p "Bank Accounts" at bounding box center [83, 332] width 85 height 12
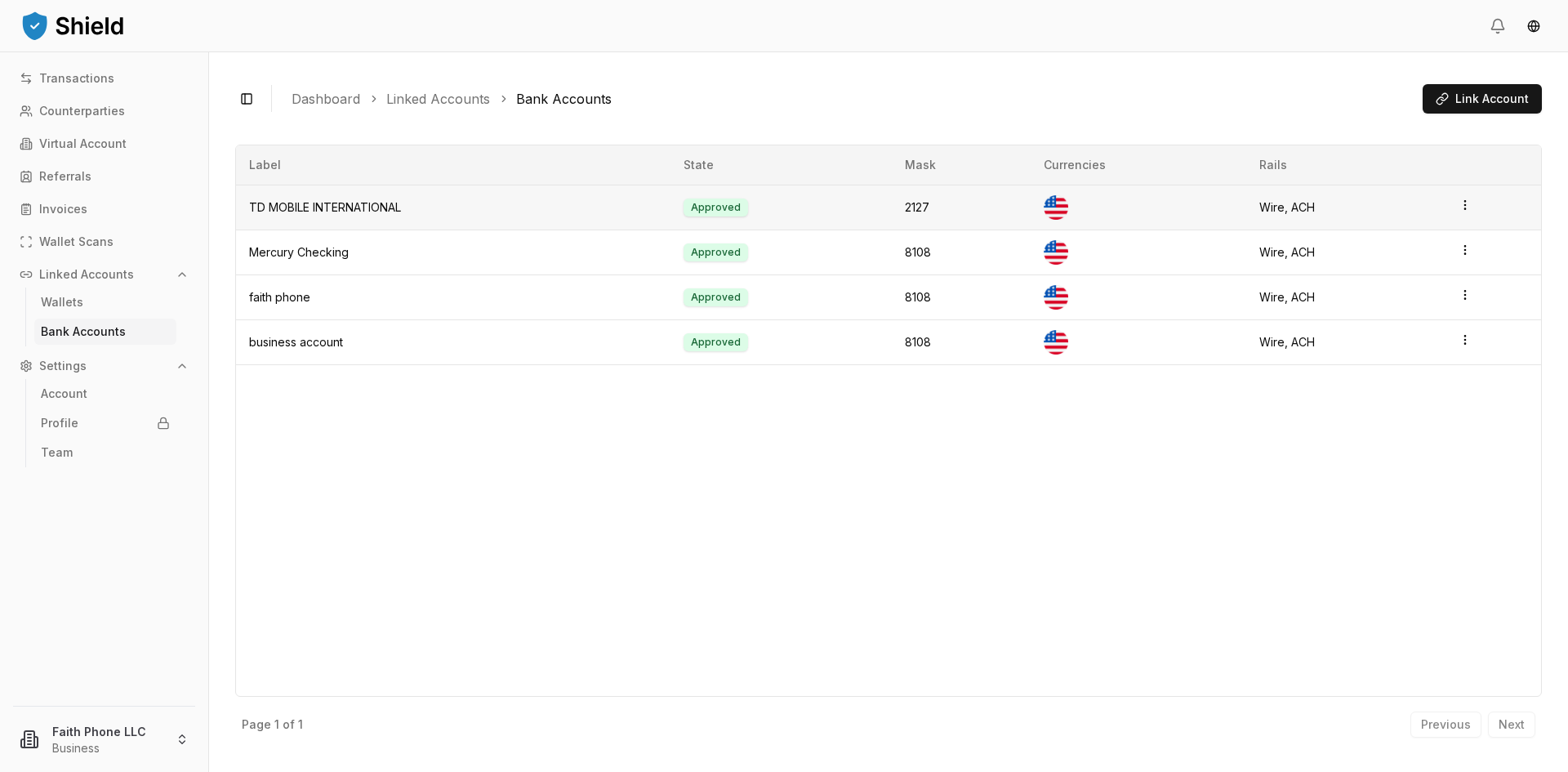
click at [1466, 202] on html "Transactions Counterparties Virtual Account Referrals Invoices Wallet Scans Lin…" at bounding box center [784, 386] width 1568 height 772
click at [1167, 452] on div "Label State Mask Currencies Rails TD MOBILE INTERNATIONAL Approved 2127 Wire, A…" at bounding box center [888, 420] width 1307 height 552
click at [79, 138] on p "Virtual Account" at bounding box center [83, 144] width 87 height 12
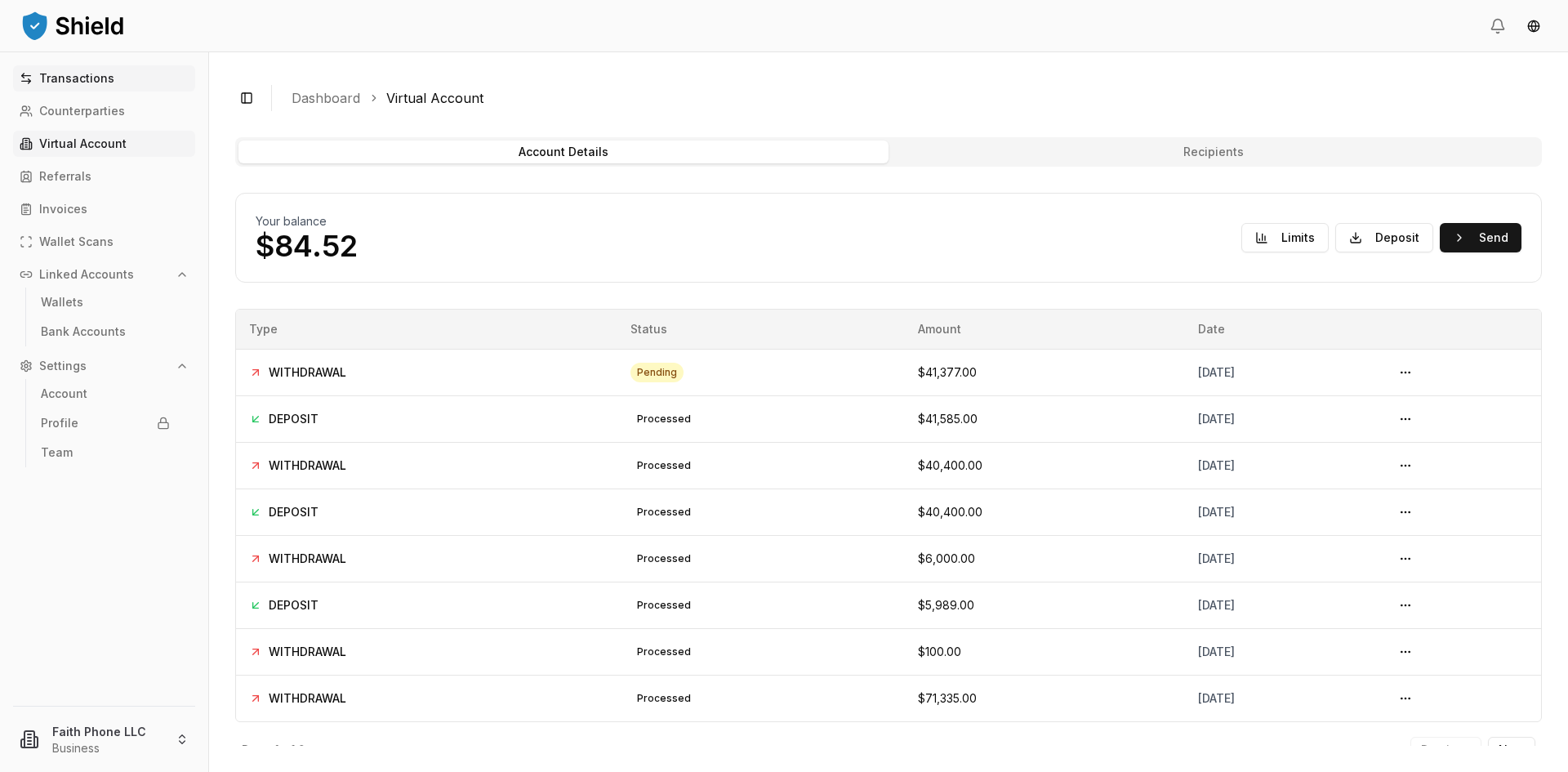
click at [103, 72] on p "Transactions" at bounding box center [77, 78] width 75 height 12
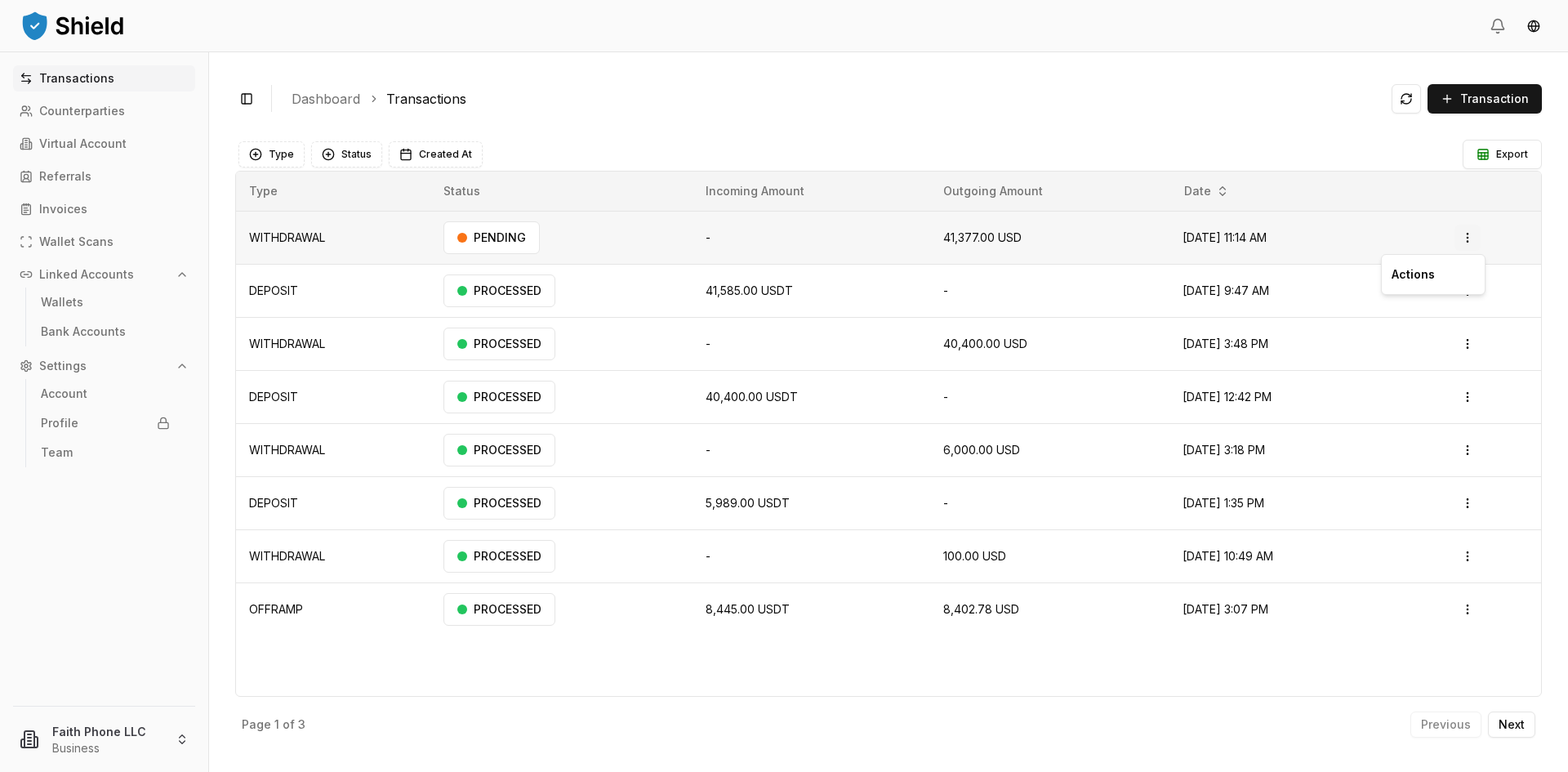
click at [1460, 246] on html "Transactions Counterparties Virtual Account Referrals Invoices Wallet Scans Lin…" at bounding box center [784, 386] width 1568 height 772
click at [1430, 281] on p "Actions" at bounding box center [1433, 274] width 83 height 23
click at [1417, 276] on p "Actions" at bounding box center [1433, 274] width 83 height 23
click at [553, 252] on html "Transactions Counterparties Virtual Account Referrals Invoices Wallet Scans Lin…" at bounding box center [784, 386] width 1568 height 772
click at [455, 244] on div "PENDING" at bounding box center [491, 237] width 96 height 33
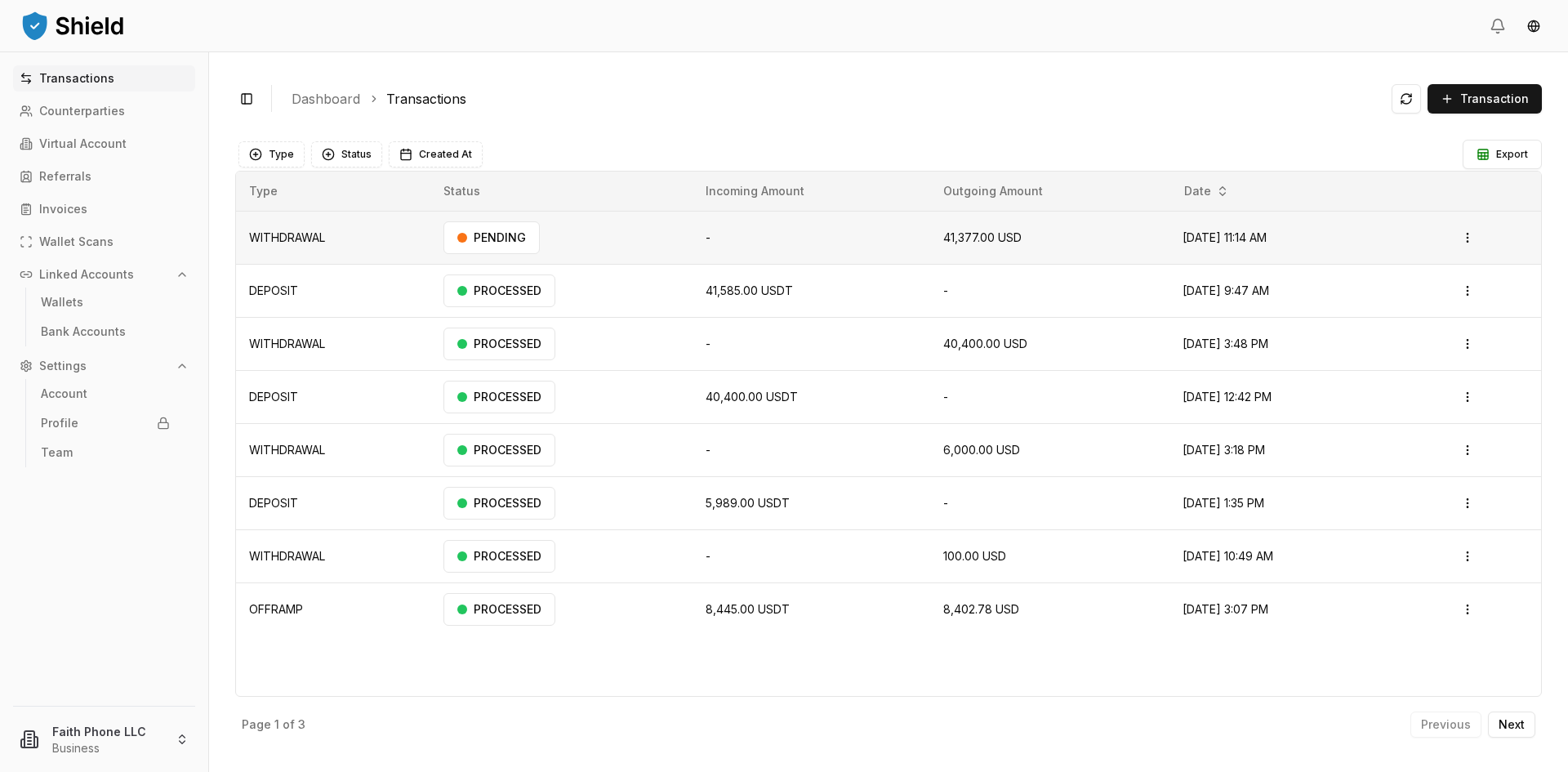
click at [878, 244] on td "-" at bounding box center [811, 238] width 238 height 54
click at [65, 750] on html "Transactions Counterparties Virtual Account Referrals Invoices Wallet Scans Lin…" at bounding box center [784, 386] width 1568 height 772
click at [452, 240] on html "Transactions Counterparties Virtual Account Referrals Invoices Wallet Scans Lin…" at bounding box center [784, 386] width 1568 height 772
click at [705, 235] on span "-" at bounding box center [707, 237] width 5 height 14
click at [1477, 240] on html "Transactions Counterparties Virtual Account Referrals Invoices Wallet Scans Lin…" at bounding box center [784, 386] width 1568 height 772
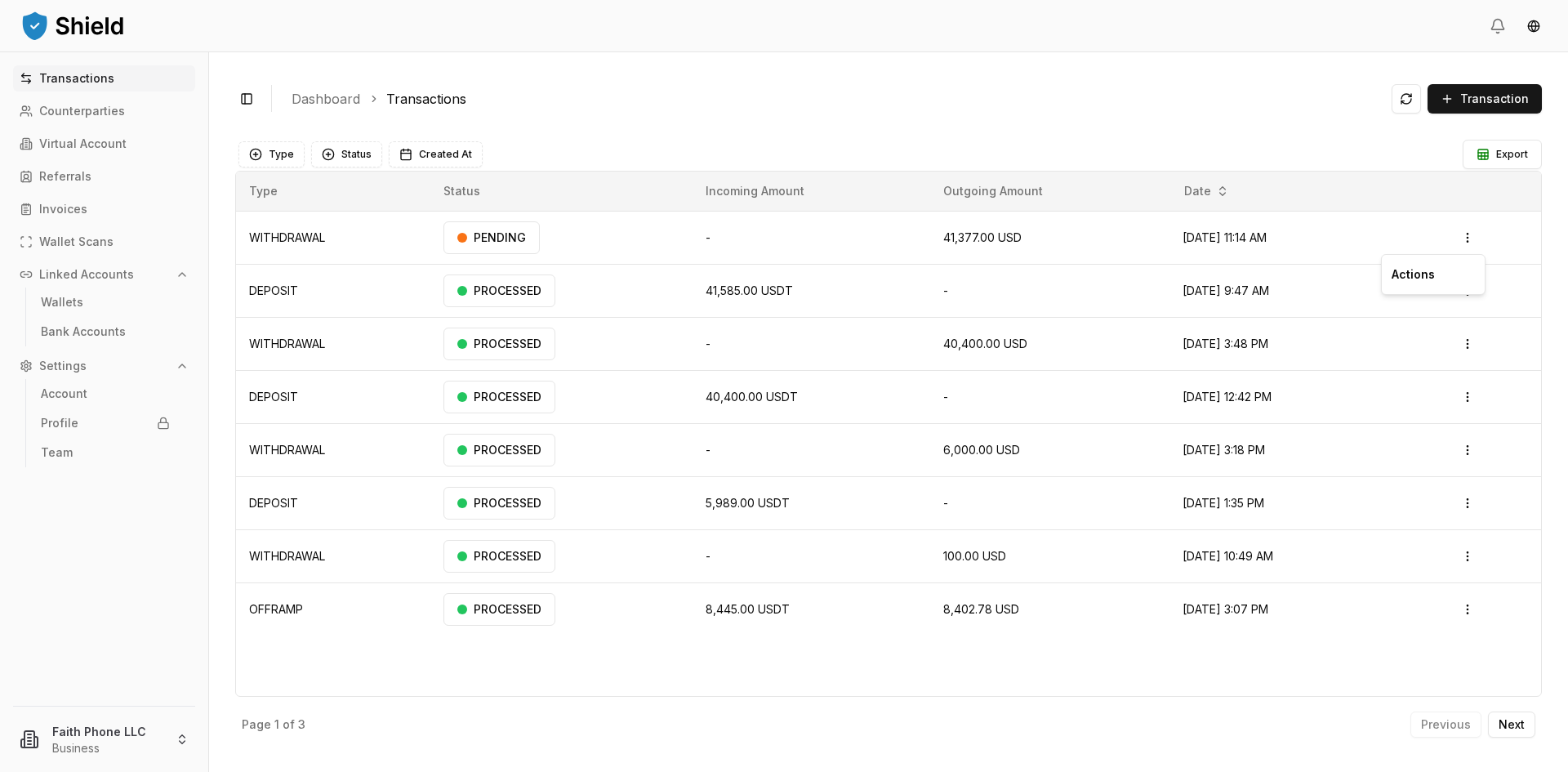
click at [1426, 270] on p "Actions" at bounding box center [1433, 274] width 83 height 23
click at [873, 131] on html "Transactions Counterparties Virtual Account Referrals Invoices Wallet Scans Lin…" at bounding box center [784, 386] width 1568 height 772
click at [74, 134] on link "Virtual Account" at bounding box center [104, 144] width 182 height 26
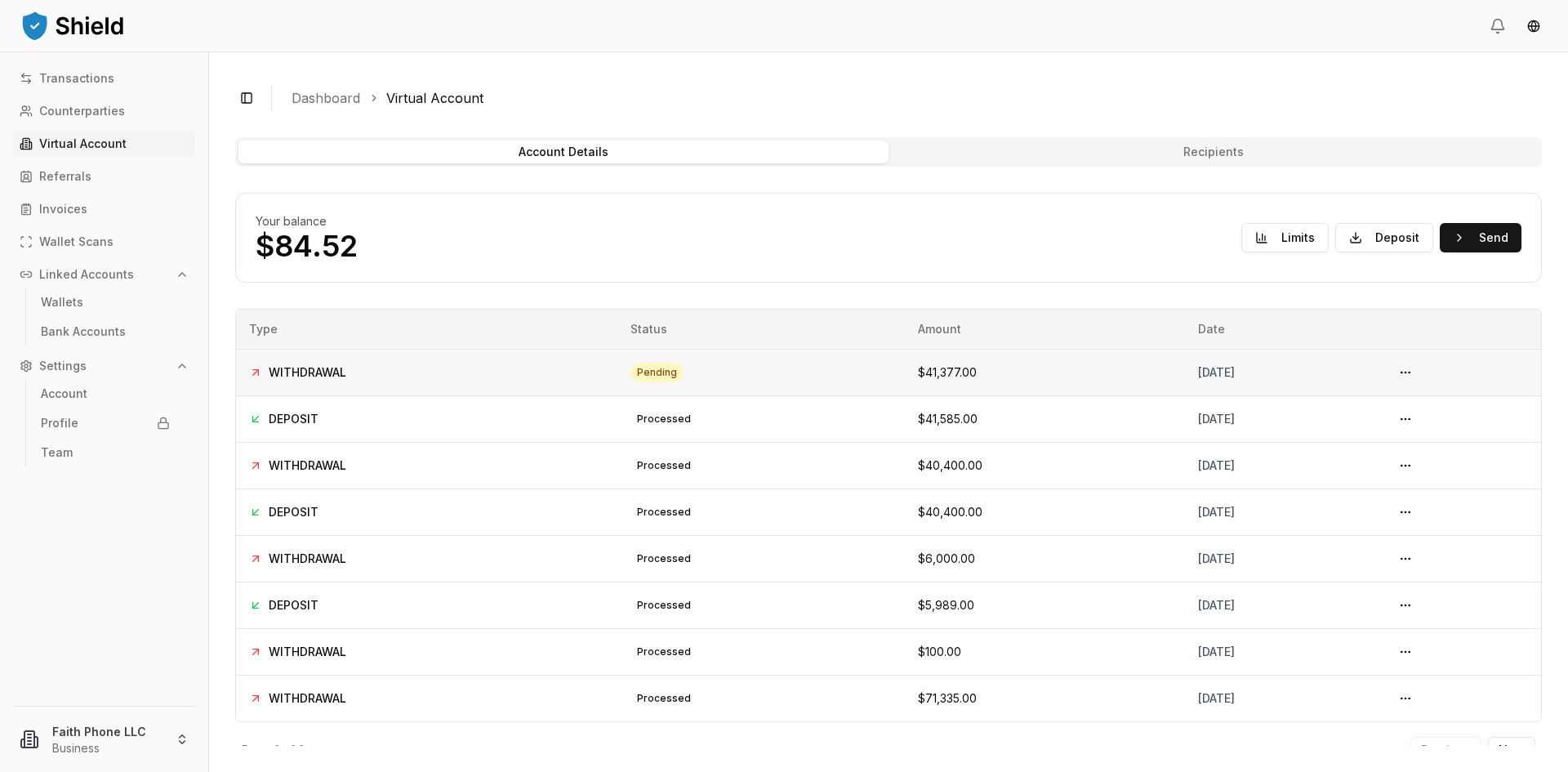
click at [348, 367] on div "WITHDRAWAL" at bounding box center [426, 373] width 356 height 16
